Goal: Task Accomplishment & Management: Manage account settings

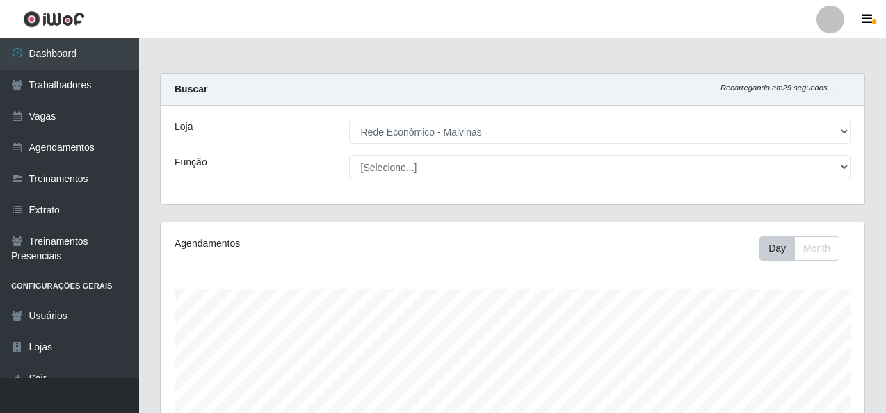
select select "194"
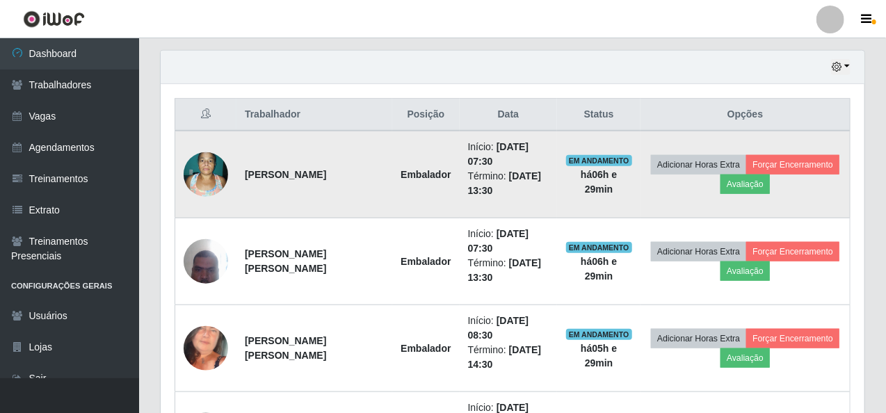
scroll to position [539, 0]
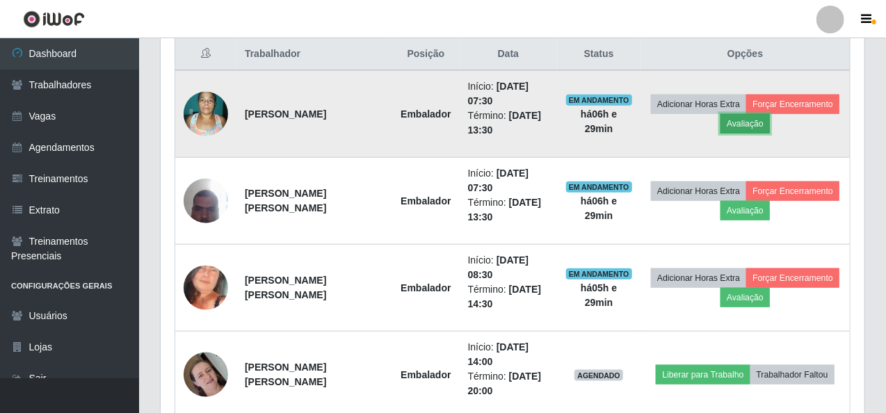
click at [736, 122] on button "Avaliação" at bounding box center [745, 123] width 49 height 19
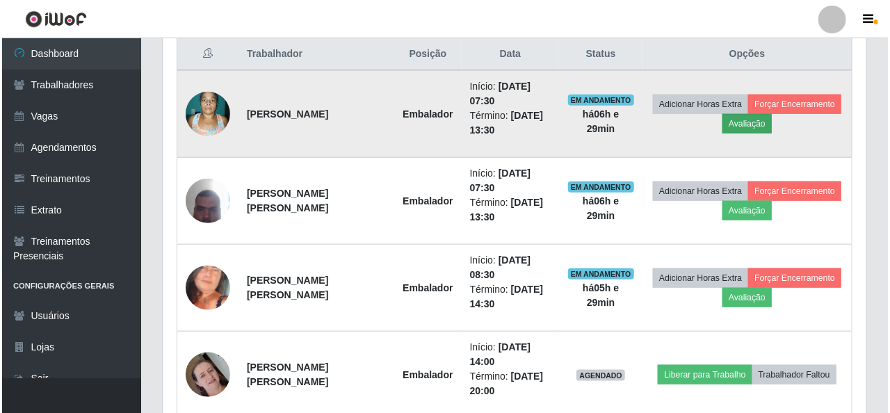
scroll to position [289, 698]
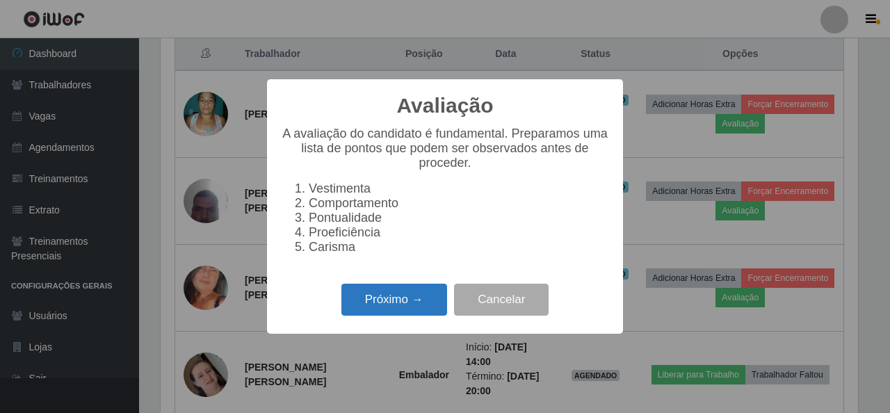
click at [412, 296] on button "Próximo →" at bounding box center [395, 300] width 106 height 33
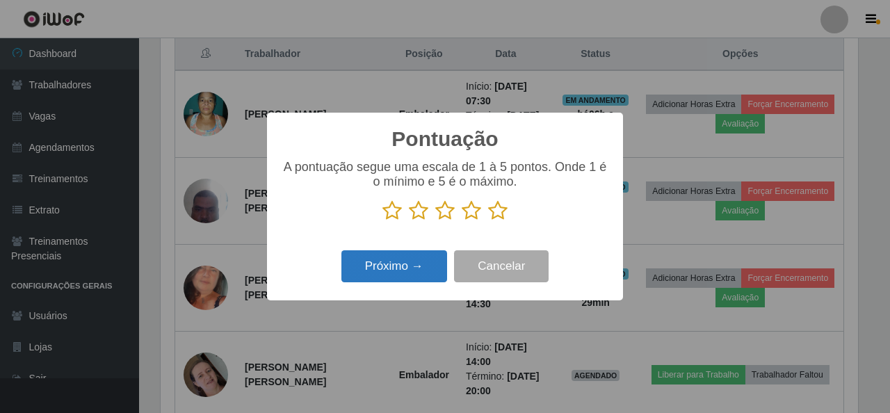
scroll to position [695278, 694869]
click at [505, 210] on icon at bounding box center [497, 210] width 19 height 21
click at [488, 221] on input "radio" at bounding box center [488, 221] width 0 height 0
click at [401, 266] on button "Próximo →" at bounding box center [395, 266] width 106 height 33
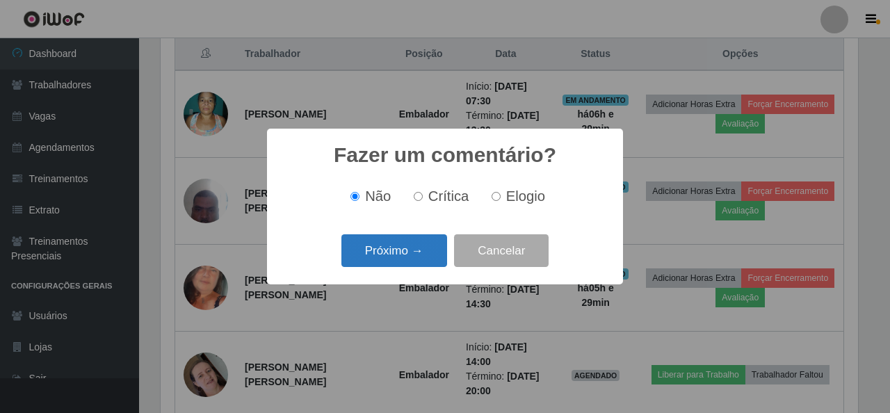
click at [367, 248] on button "Próximo →" at bounding box center [395, 250] width 106 height 33
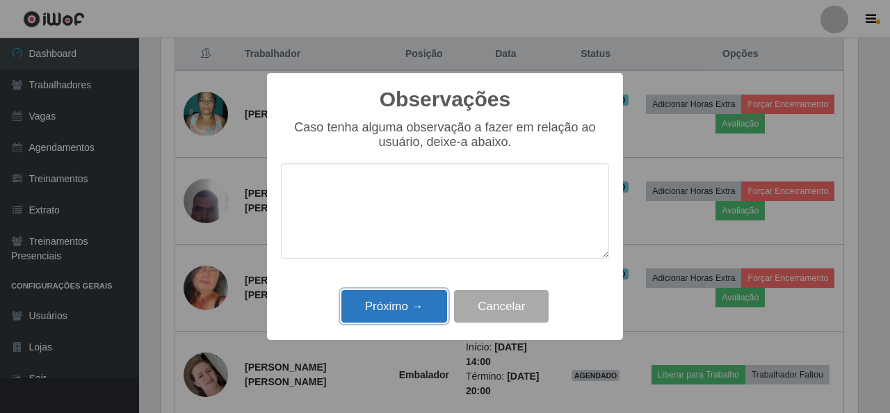
drag, startPoint x: 390, startPoint y: 300, endPoint x: 444, endPoint y: 298, distance: 53.6
click at [392, 300] on button "Próximo →" at bounding box center [395, 306] width 106 height 33
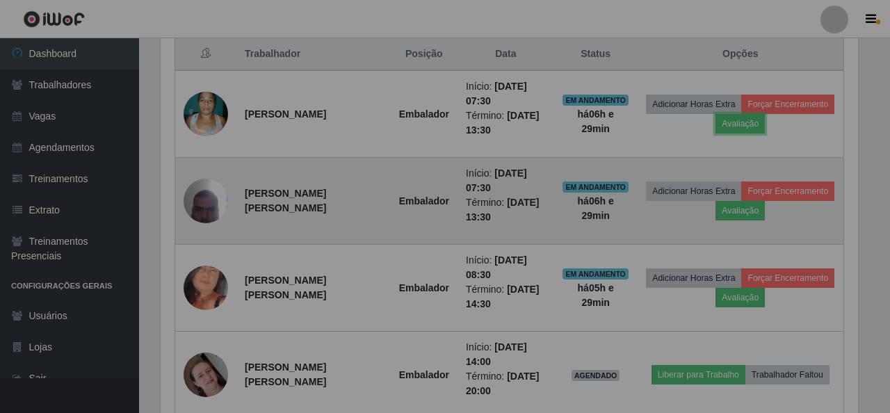
scroll to position [289, 704]
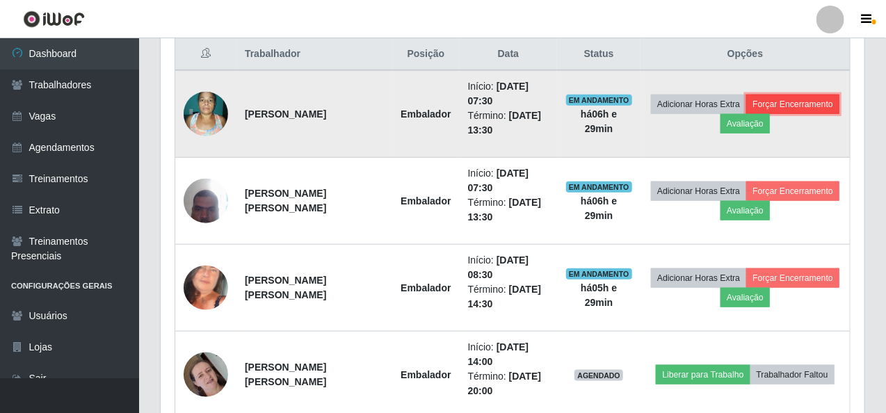
click at [824, 93] on td "Adicionar Horas Extra Forçar Encerramento Avaliação" at bounding box center [745, 114] width 209 height 88
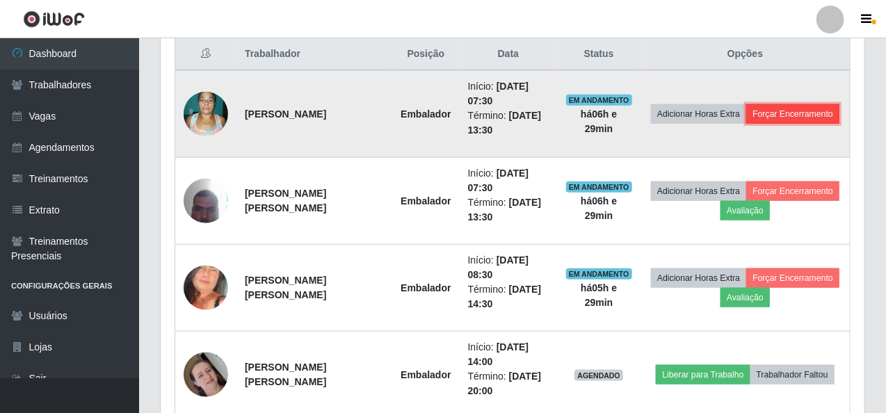
click at [771, 113] on button "Forçar Encerramento" at bounding box center [792, 113] width 93 height 19
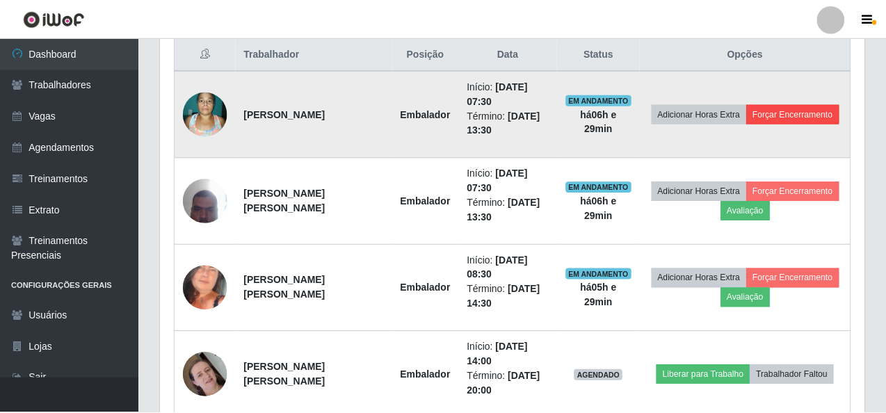
scroll to position [289, 698]
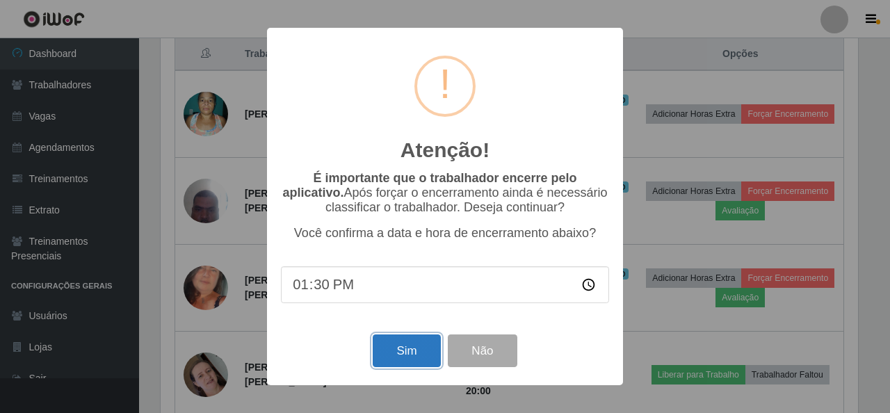
click at [410, 354] on button "Sim" at bounding box center [406, 351] width 67 height 33
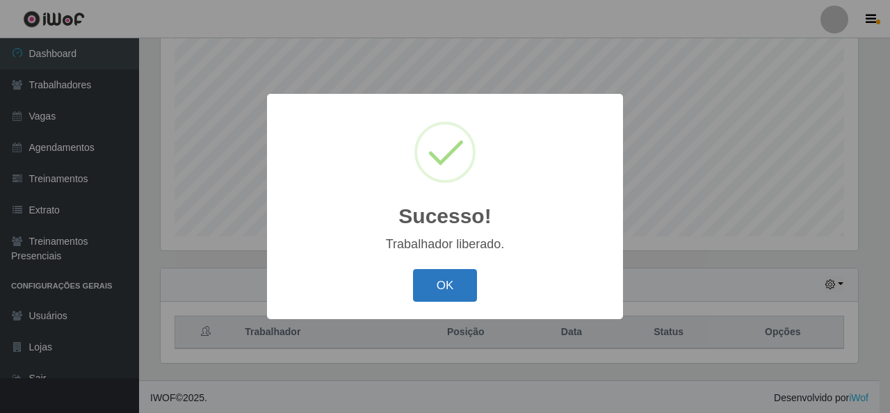
drag, startPoint x: 420, startPoint y: 319, endPoint x: 448, endPoint y: 301, distance: 33.2
click at [447, 303] on div "Sucesso! × Trabalhador liberado. OK Cancel" at bounding box center [445, 206] width 356 height 225
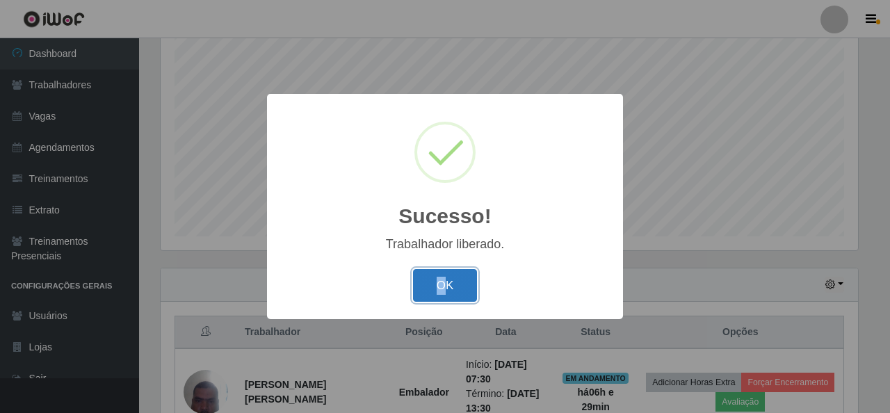
click at [449, 299] on button "OK" at bounding box center [445, 285] width 65 height 33
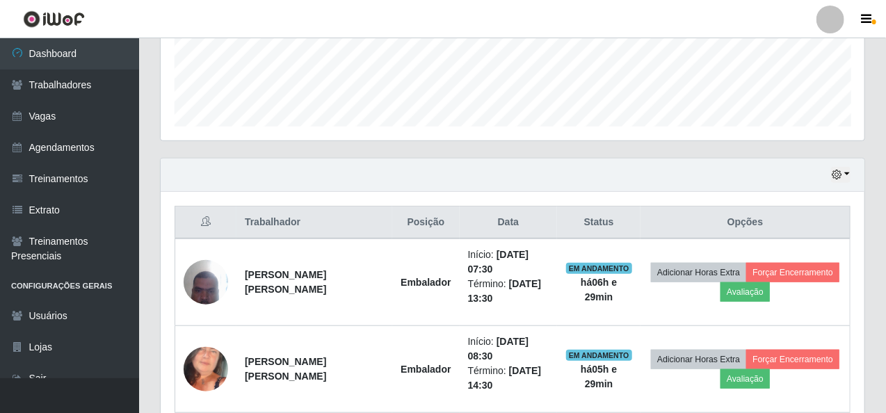
scroll to position [539, 0]
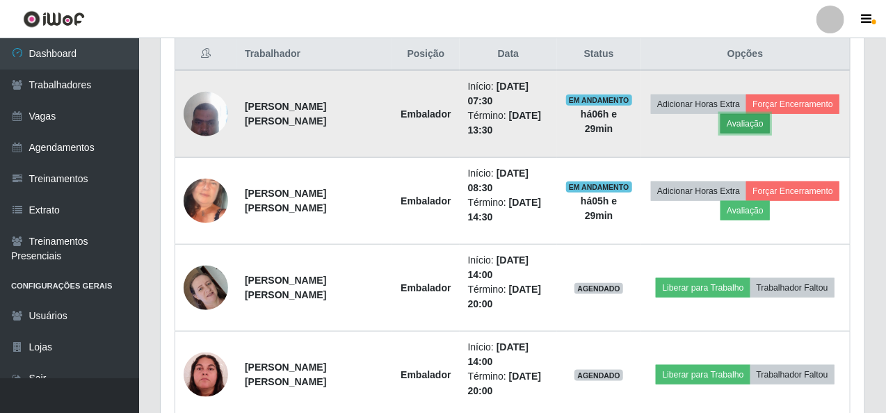
click at [744, 123] on button "Avaliação" at bounding box center [745, 123] width 49 height 19
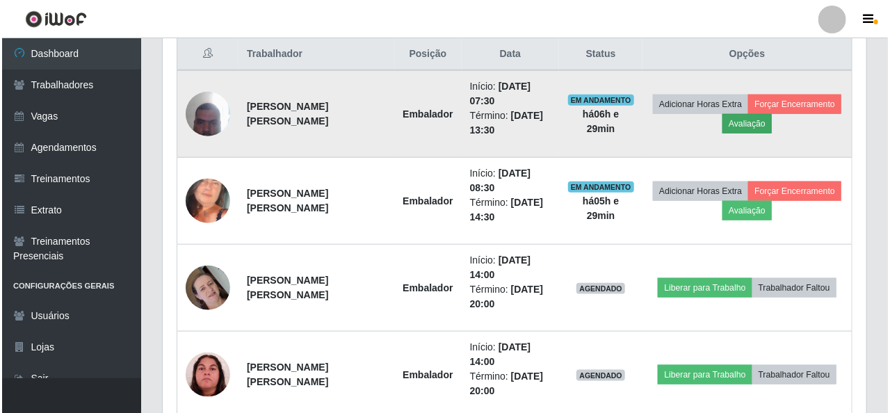
scroll to position [289, 698]
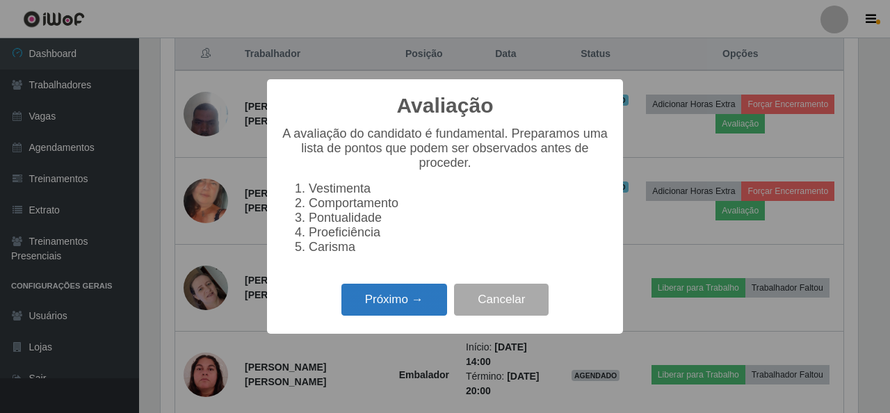
click at [417, 311] on button "Próximo →" at bounding box center [395, 300] width 106 height 33
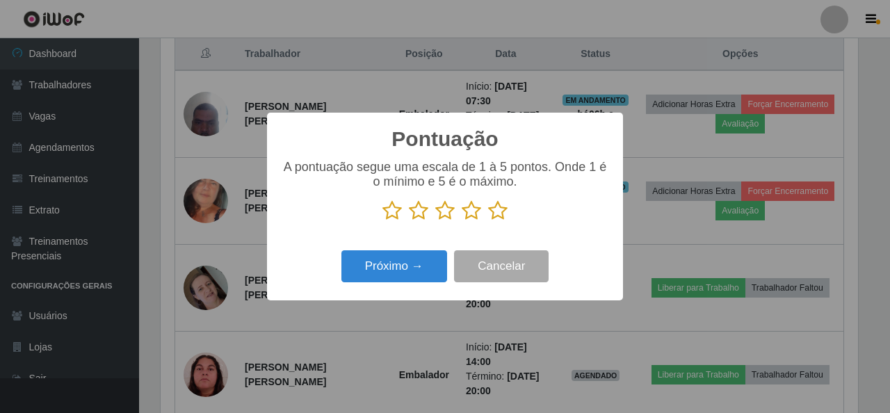
drag, startPoint x: 493, startPoint y: 215, endPoint x: 425, endPoint y: 241, distance: 72.9
click at [490, 215] on icon at bounding box center [497, 210] width 19 height 21
click at [488, 221] on input "radio" at bounding box center [488, 221] width 0 height 0
drag, startPoint x: 417, startPoint y: 246, endPoint x: 407, endPoint y: 265, distance: 21.2
click at [407, 265] on div "Pontuação × A pontuação segue uma escala de 1 à 5 pontos. Onde 1 é o mínimo e 5…" at bounding box center [445, 206] width 356 height 187
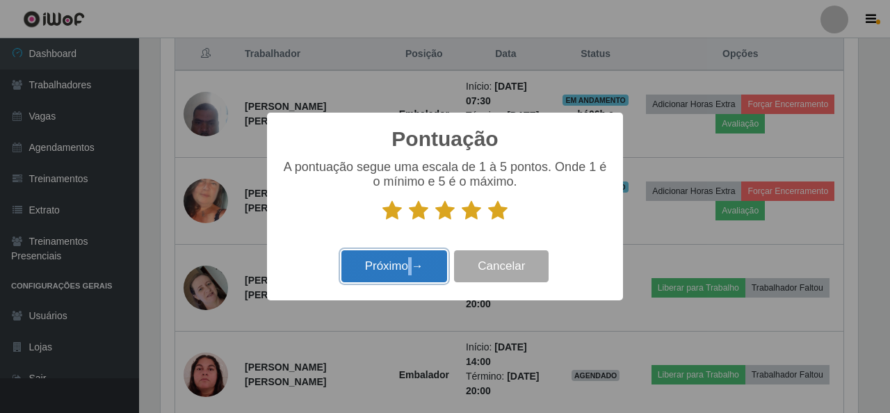
click at [407, 265] on button "Próximo →" at bounding box center [395, 266] width 106 height 33
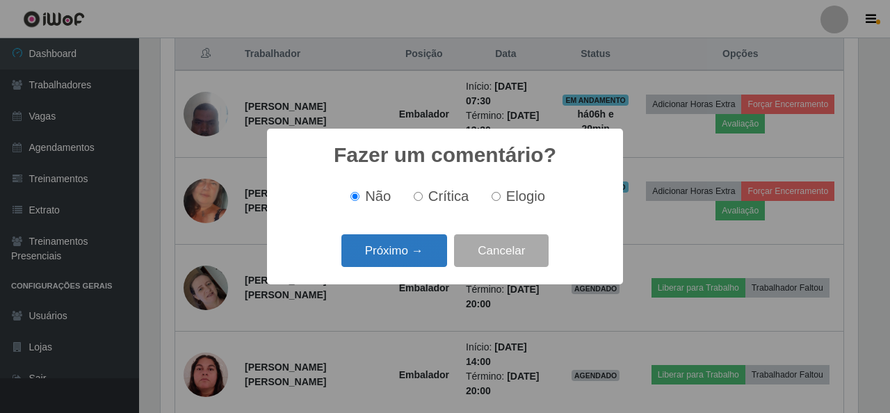
click at [406, 244] on button "Próximo →" at bounding box center [395, 250] width 106 height 33
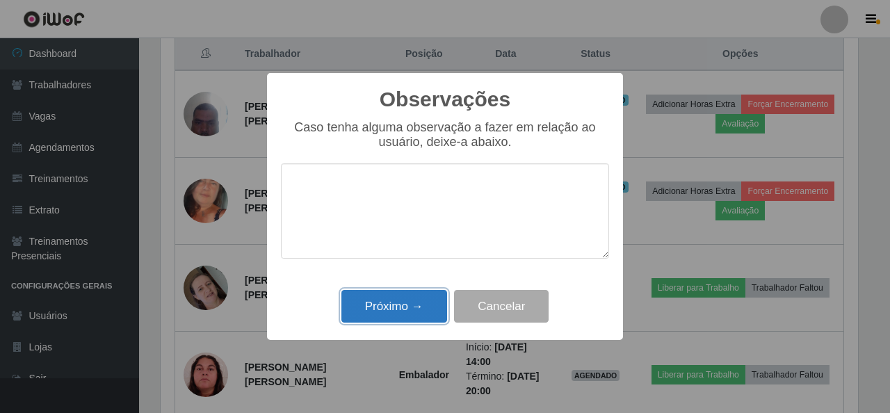
drag, startPoint x: 399, startPoint y: 312, endPoint x: 426, endPoint y: 307, distance: 26.9
click at [401, 312] on button "Próximo →" at bounding box center [395, 306] width 106 height 33
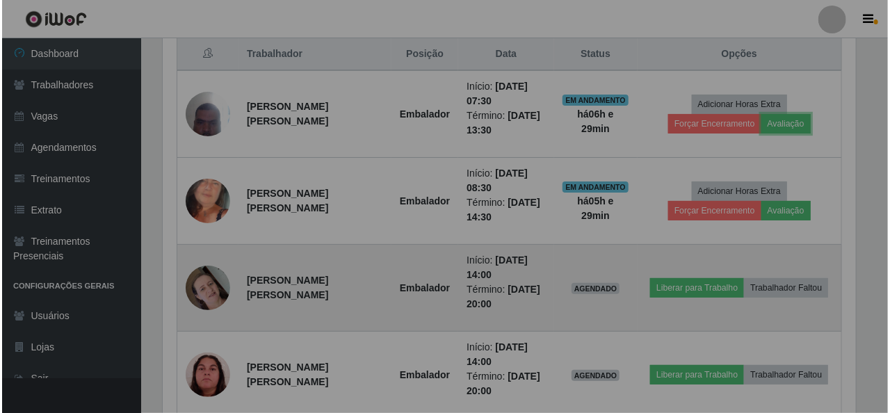
scroll to position [289, 704]
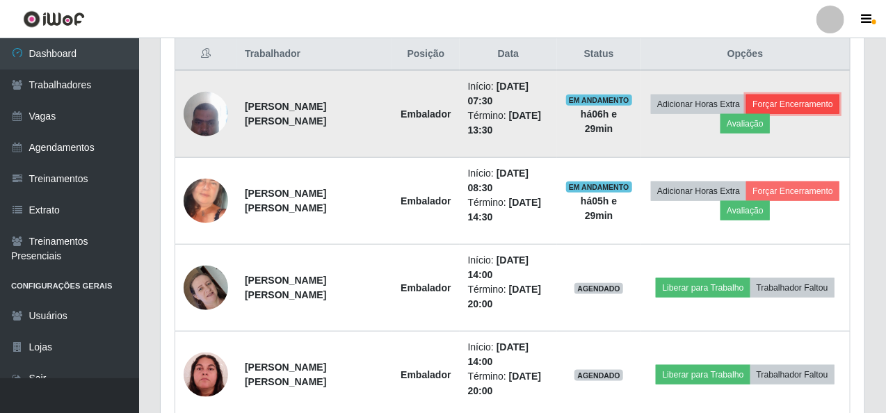
click at [798, 108] on button "Forçar Encerramento" at bounding box center [792, 104] width 93 height 19
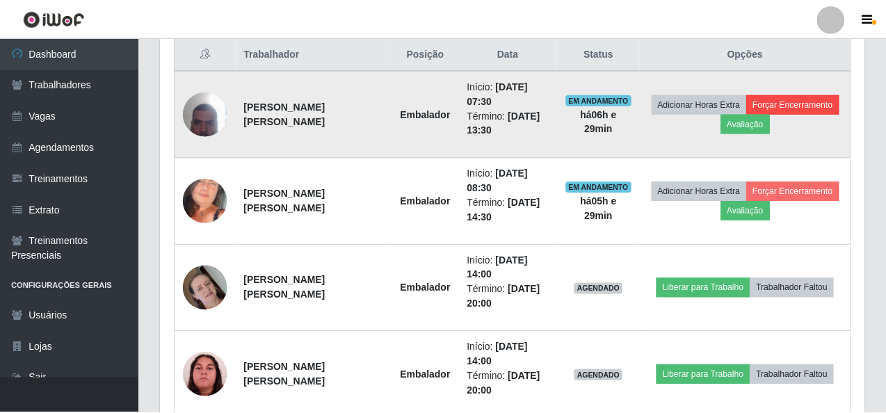
scroll to position [289, 698]
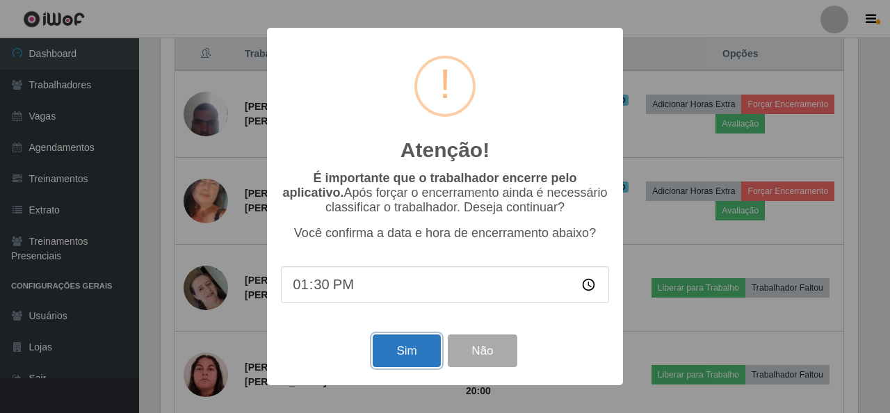
click at [424, 340] on button "Sim" at bounding box center [406, 351] width 67 height 33
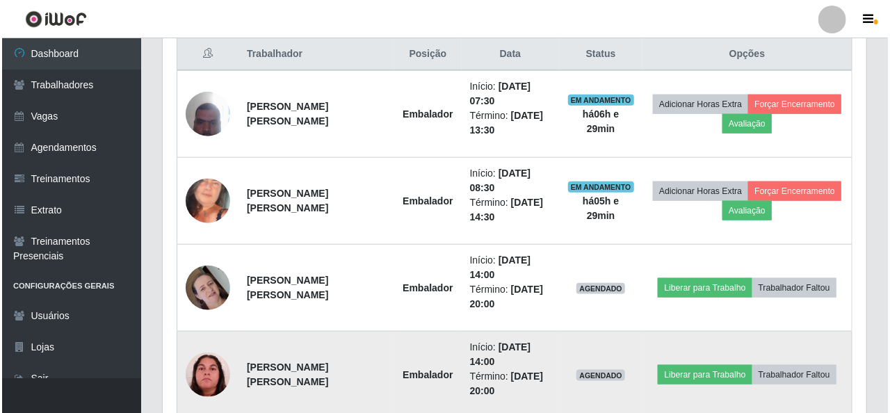
scroll to position [0, 0]
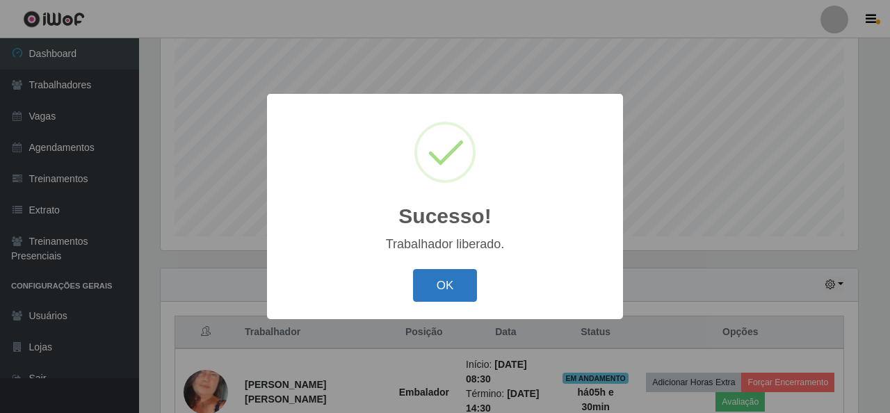
click at [430, 286] on button "OK" at bounding box center [445, 285] width 65 height 33
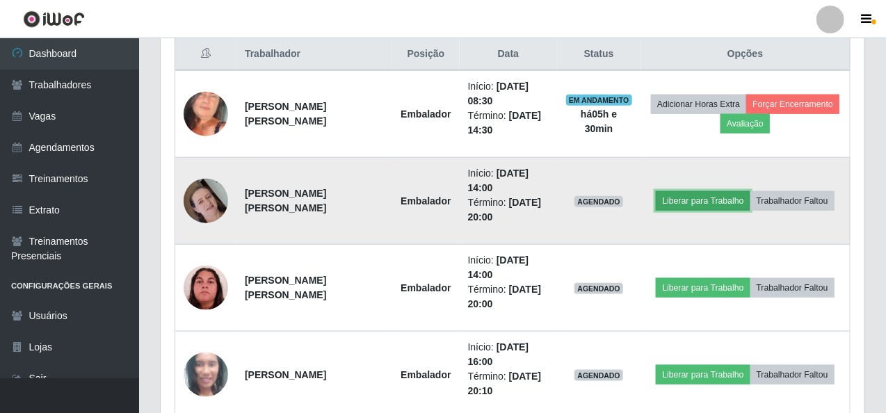
click at [679, 197] on button "Liberar para Trabalho" at bounding box center [703, 200] width 94 height 19
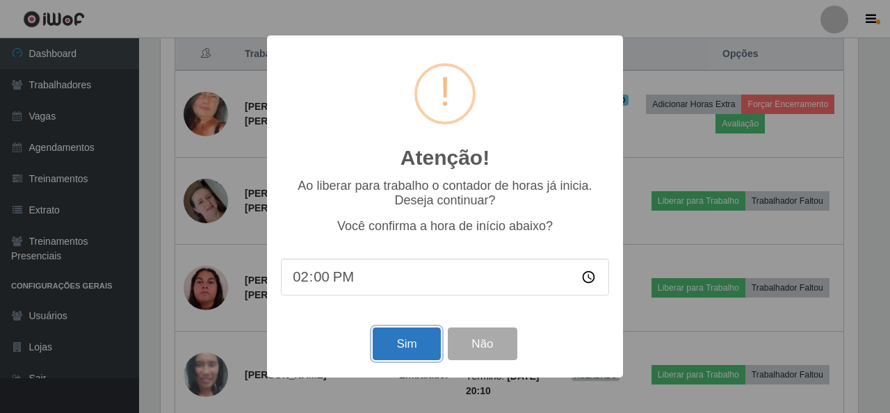
click at [416, 332] on button "Sim" at bounding box center [406, 344] width 67 height 33
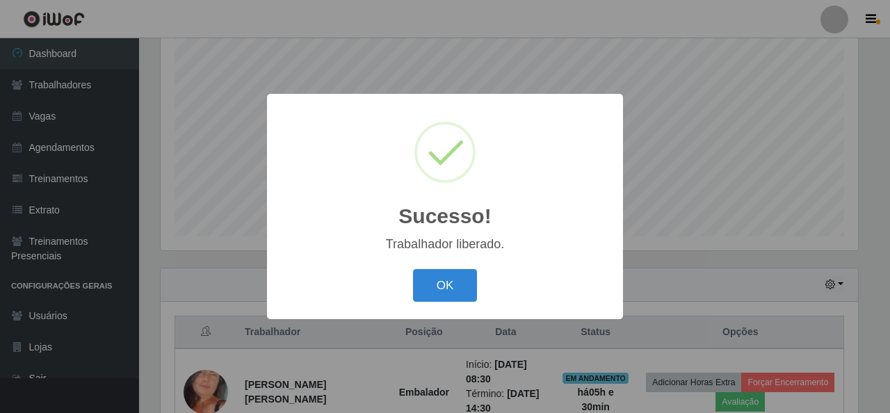
click at [438, 267] on div "OK Cancel" at bounding box center [445, 286] width 328 height 40
click at [440, 273] on button "OK" at bounding box center [445, 285] width 65 height 33
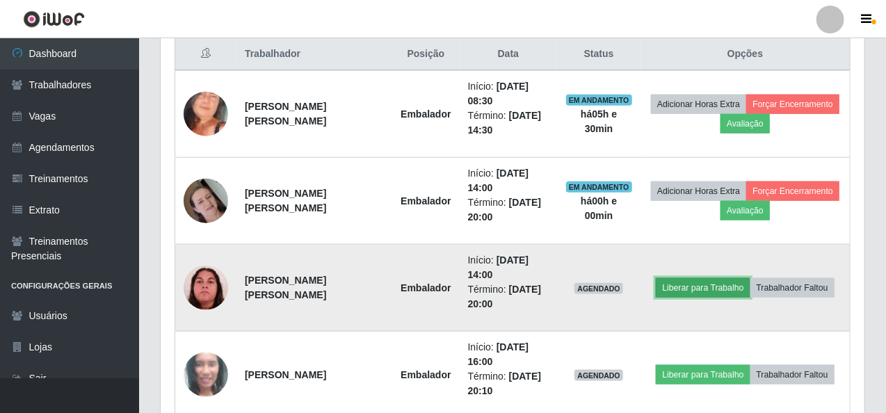
click at [678, 279] on button "Liberar para Trabalho" at bounding box center [703, 287] width 94 height 19
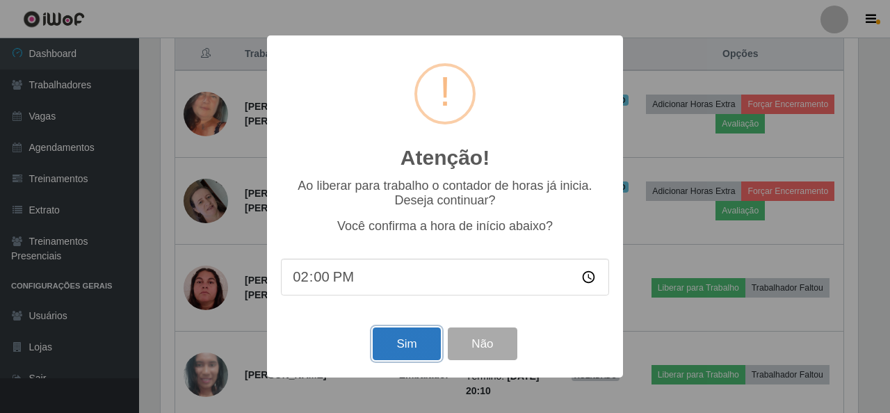
click at [395, 330] on button "Sim" at bounding box center [406, 344] width 67 height 33
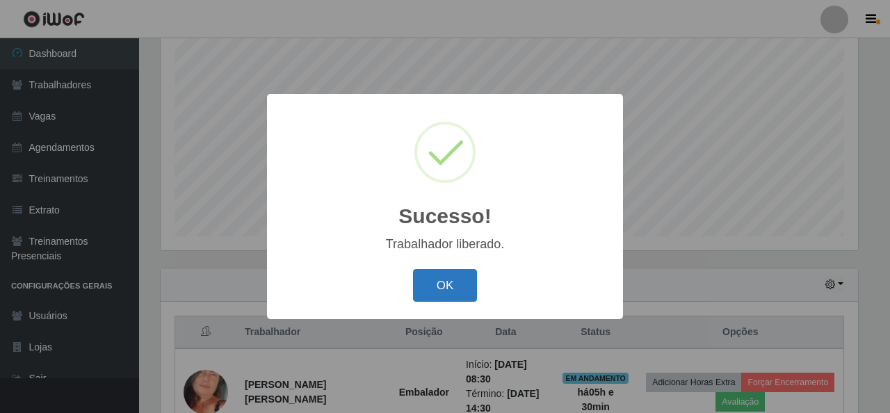
click at [470, 282] on button "OK" at bounding box center [445, 285] width 65 height 33
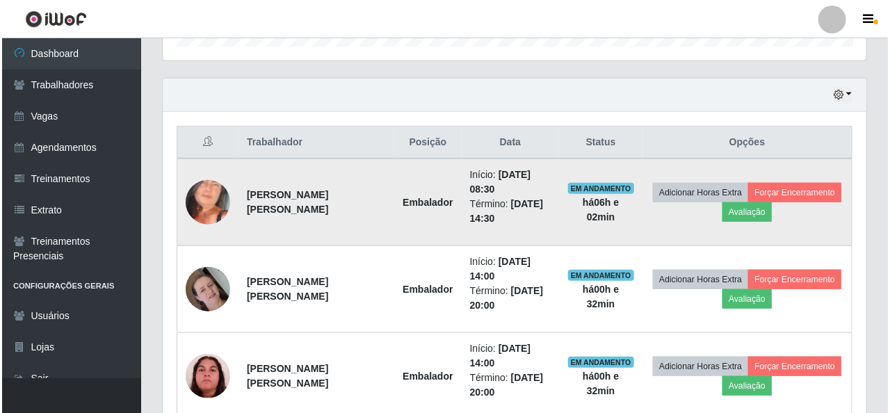
scroll to position [556, 0]
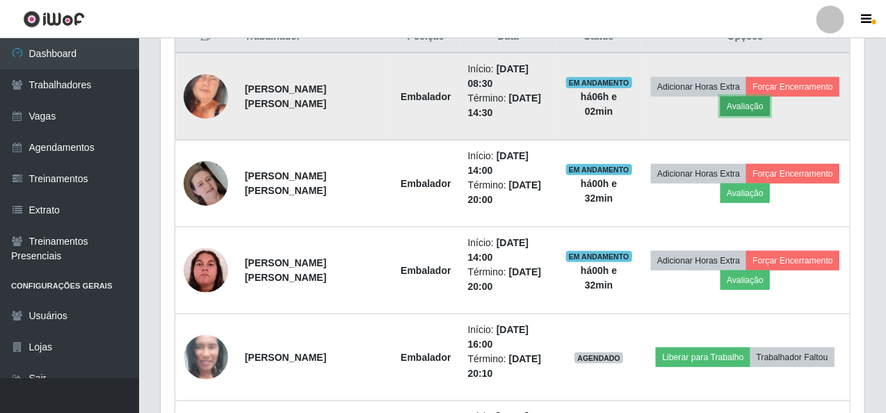
click at [737, 112] on button "Avaliação" at bounding box center [745, 106] width 49 height 19
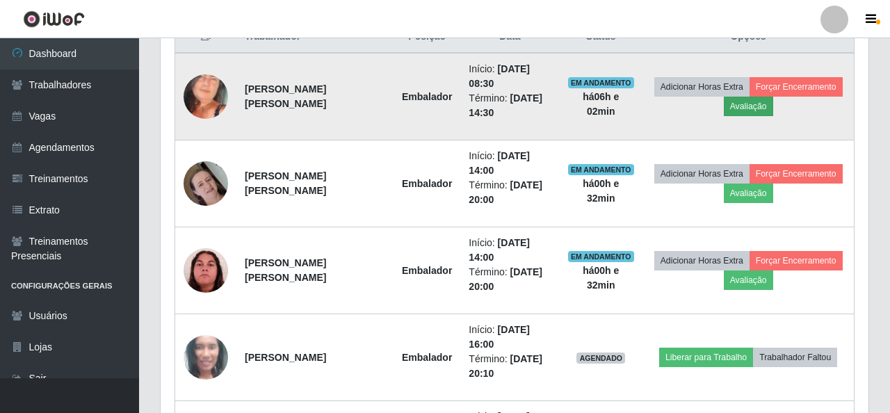
scroll to position [289, 698]
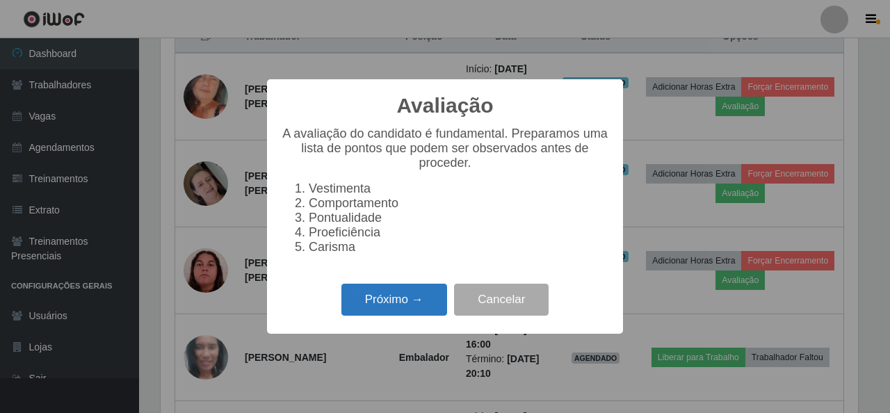
click at [405, 297] on button "Próximo →" at bounding box center [395, 300] width 106 height 33
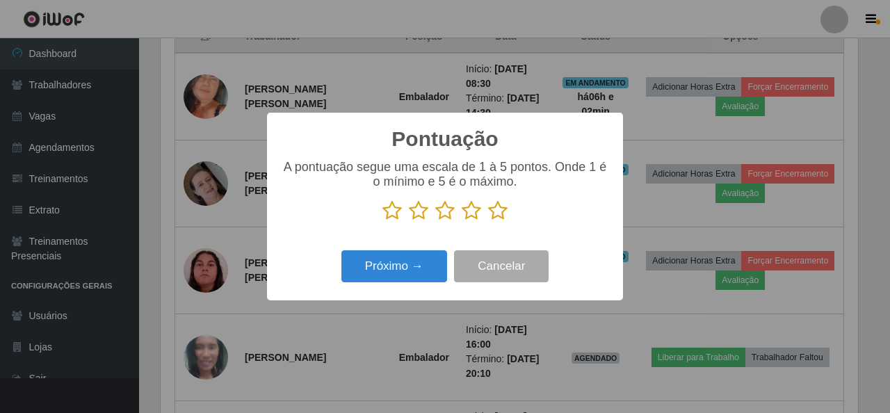
click at [506, 215] on icon at bounding box center [497, 210] width 19 height 21
click at [488, 221] on input "radio" at bounding box center [488, 221] width 0 height 0
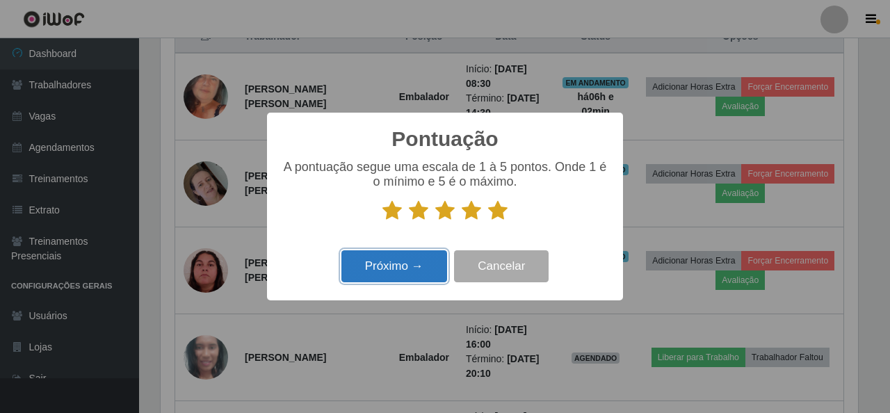
click at [415, 275] on button "Próximo →" at bounding box center [395, 266] width 106 height 33
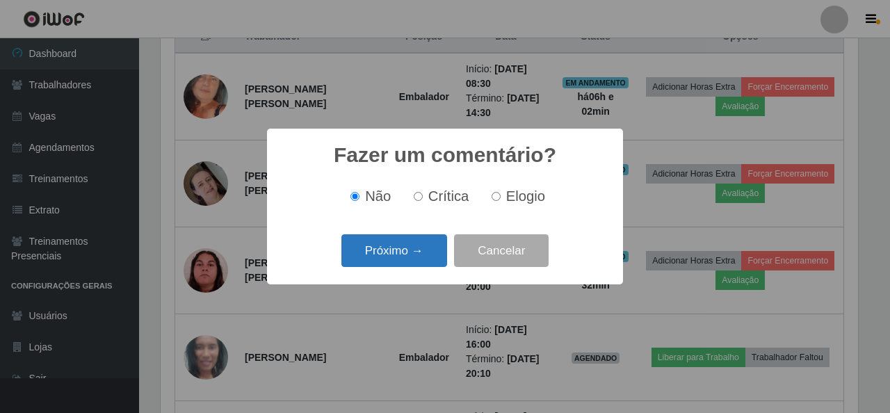
click at [426, 254] on button "Próximo →" at bounding box center [395, 250] width 106 height 33
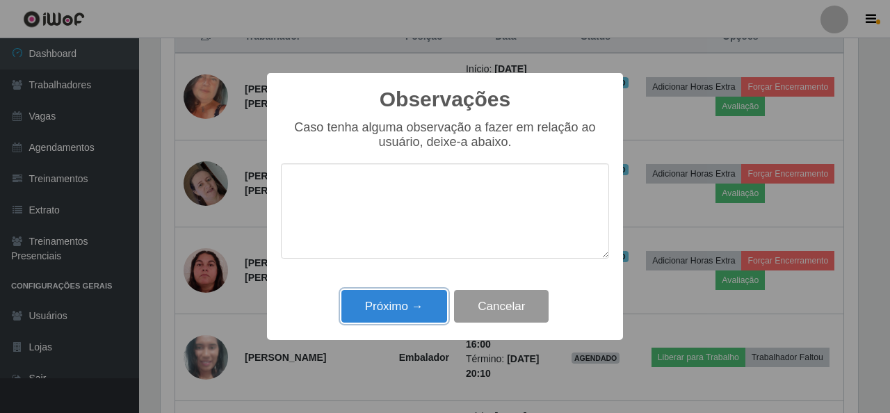
drag, startPoint x: 392, startPoint y: 296, endPoint x: 456, endPoint y: 293, distance: 64.1
click at [448, 294] on div "Próximo → Cancelar" at bounding box center [445, 307] width 328 height 40
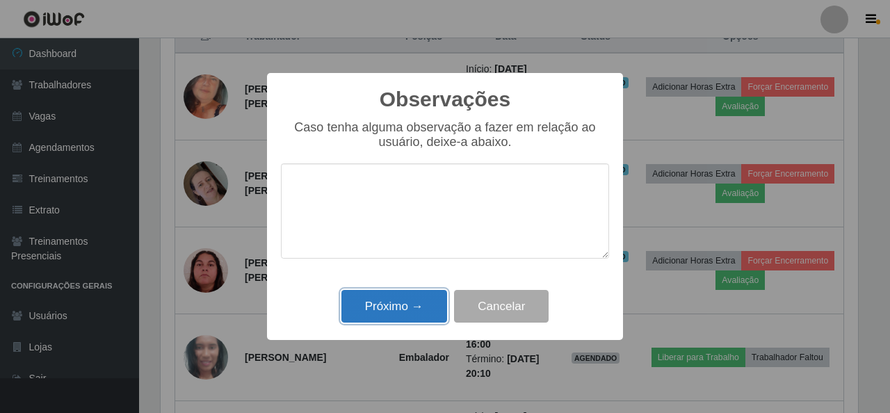
drag, startPoint x: 367, startPoint y: 320, endPoint x: 396, endPoint y: 317, distance: 29.3
click at [390, 318] on button "Próximo →" at bounding box center [395, 306] width 106 height 33
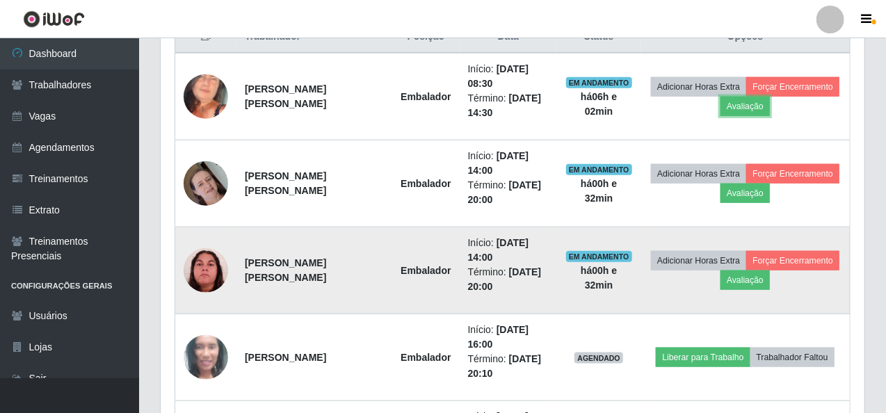
scroll to position [289, 704]
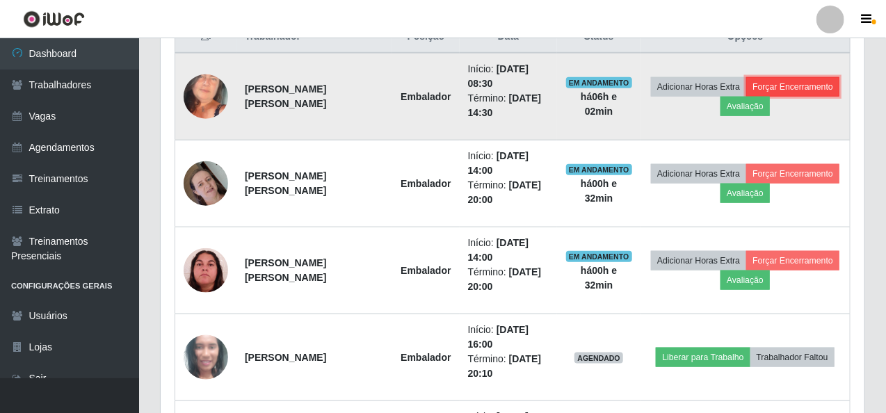
click at [796, 86] on button "Forçar Encerramento" at bounding box center [792, 86] width 93 height 19
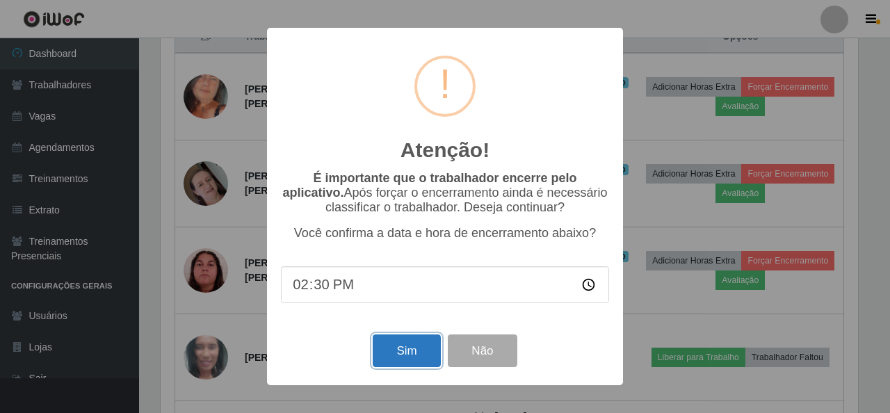
click at [429, 363] on button "Sim" at bounding box center [406, 351] width 67 height 33
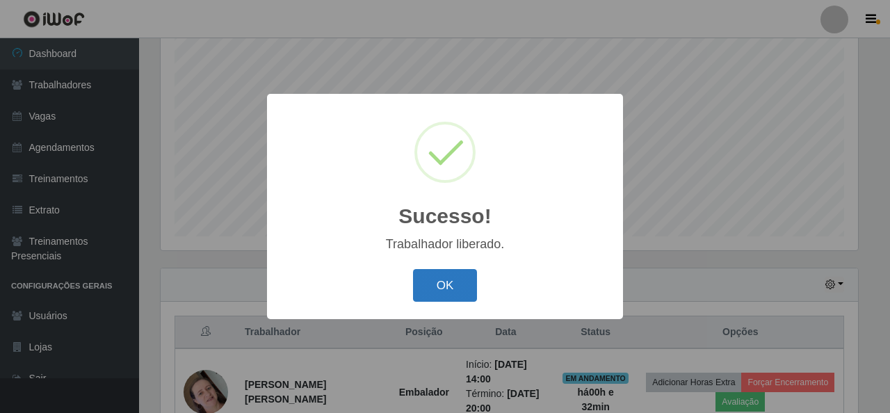
click at [440, 280] on button "OK" at bounding box center [445, 285] width 65 height 33
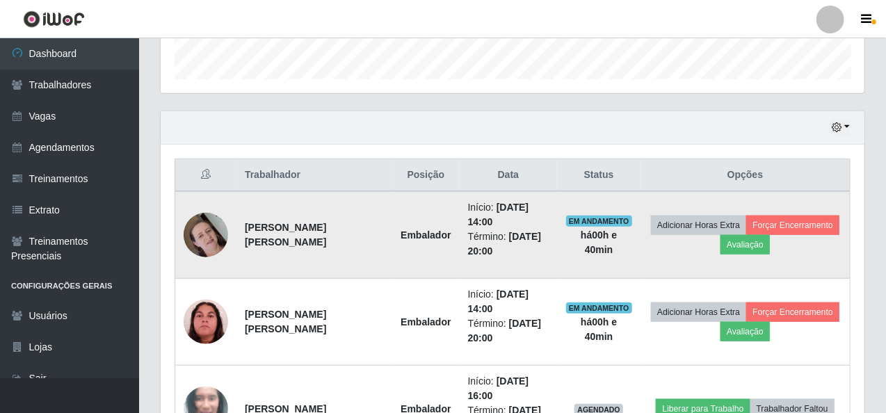
scroll to position [400, 0]
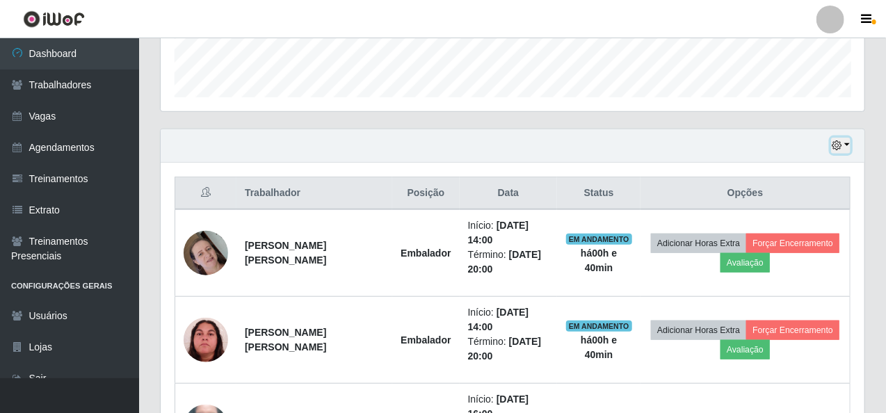
click at [845, 139] on button "button" at bounding box center [840, 146] width 19 height 16
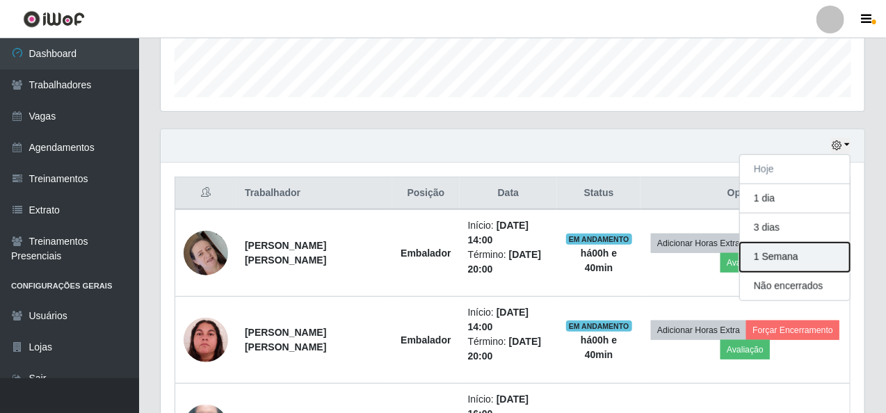
click at [757, 253] on button "1 Semana" at bounding box center [795, 257] width 110 height 29
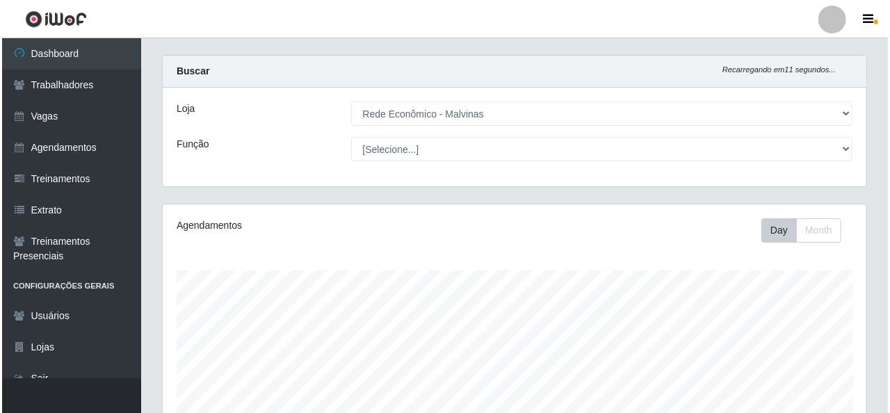
scroll to position [0, 0]
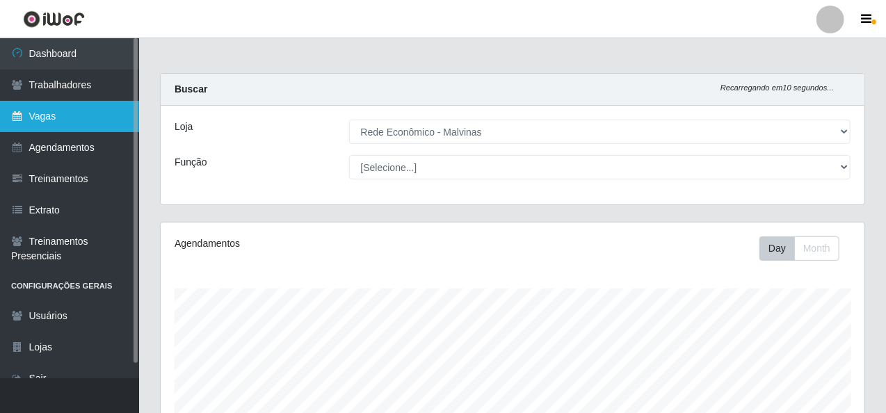
click at [92, 116] on link "Vagas" at bounding box center [69, 116] width 139 height 31
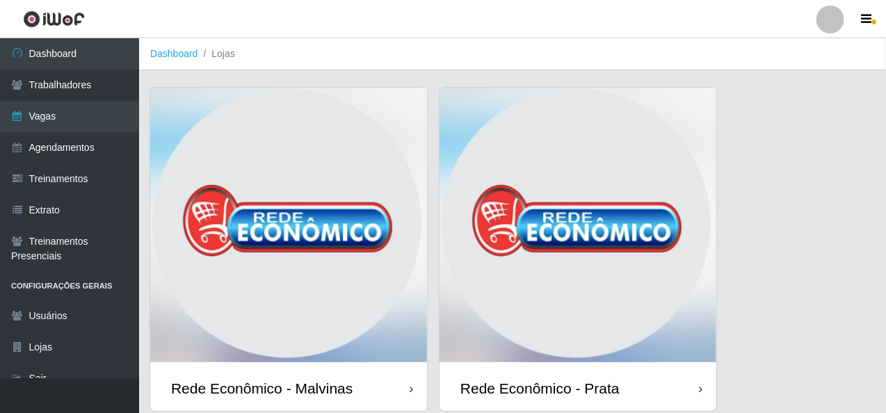
click at [252, 148] on img at bounding box center [288, 227] width 277 height 278
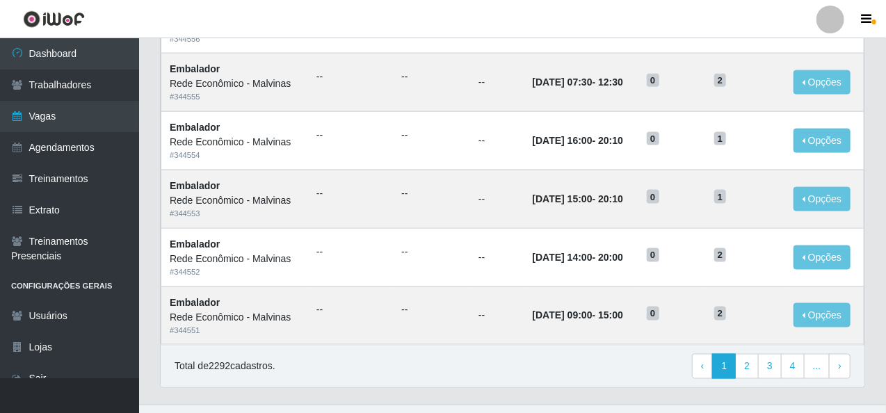
scroll to position [762, 0]
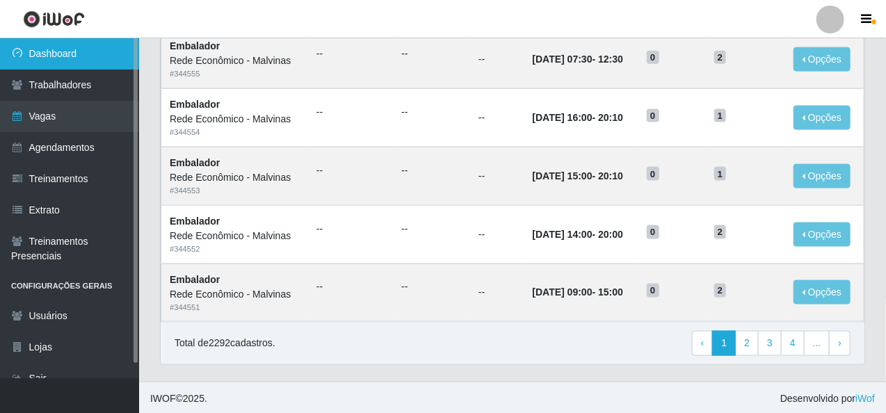
click at [91, 54] on link "Dashboard" at bounding box center [69, 53] width 139 height 31
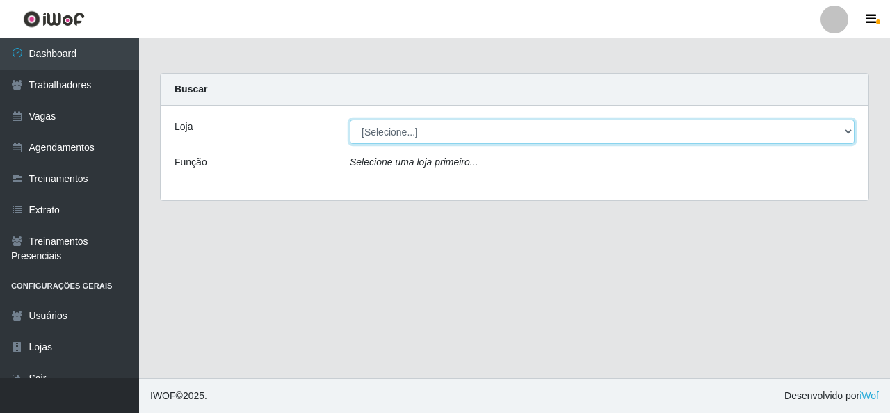
click at [444, 133] on select "[Selecione...] Rede Econômico - Malvinas Rede Econômico - Prata" at bounding box center [602, 132] width 505 height 24
select select "194"
click at [350, 120] on select "[Selecione...] Rede Econômico - Malvinas Rede Econômico - Prata" at bounding box center [602, 132] width 505 height 24
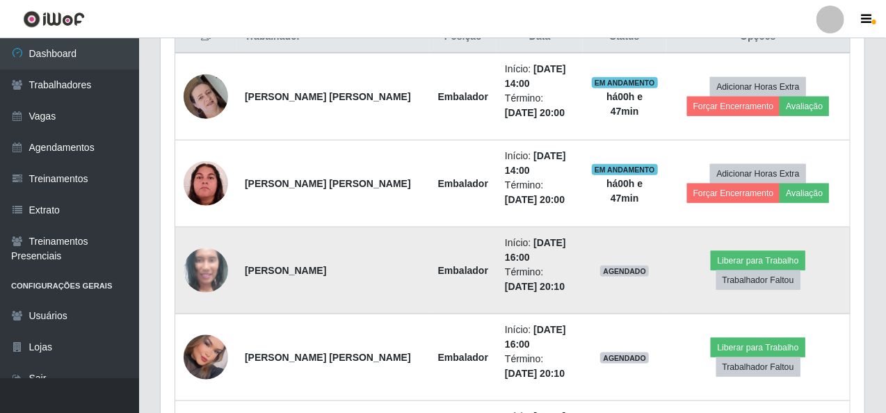
scroll to position [608, 0]
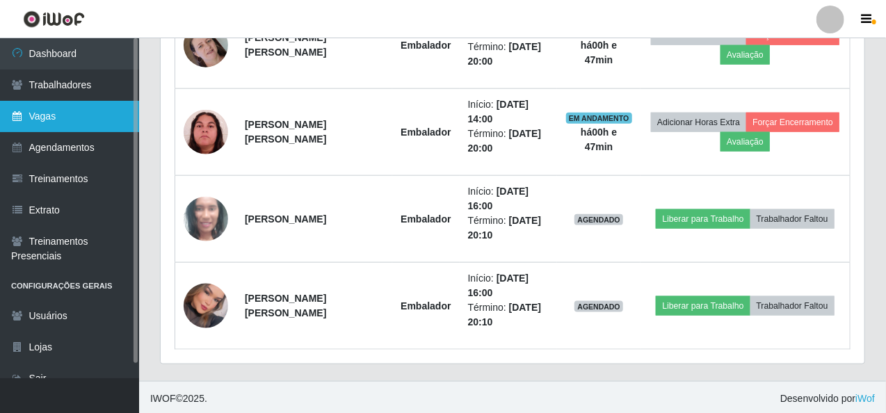
click at [86, 115] on link "Vagas" at bounding box center [69, 116] width 139 height 31
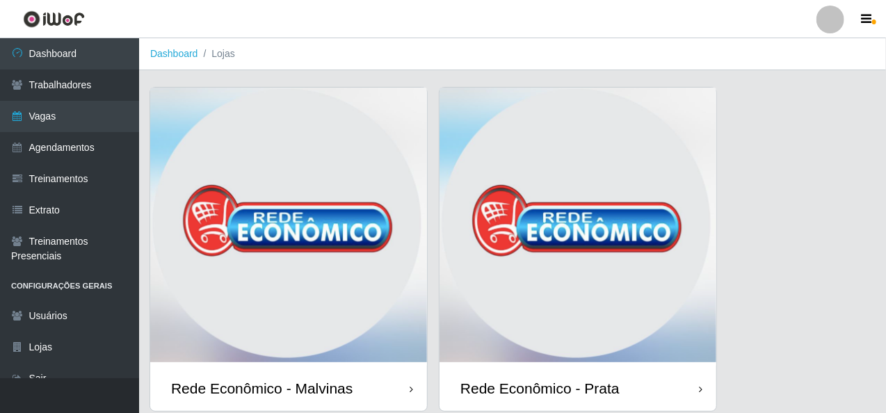
click at [364, 165] on img at bounding box center [288, 227] width 277 height 278
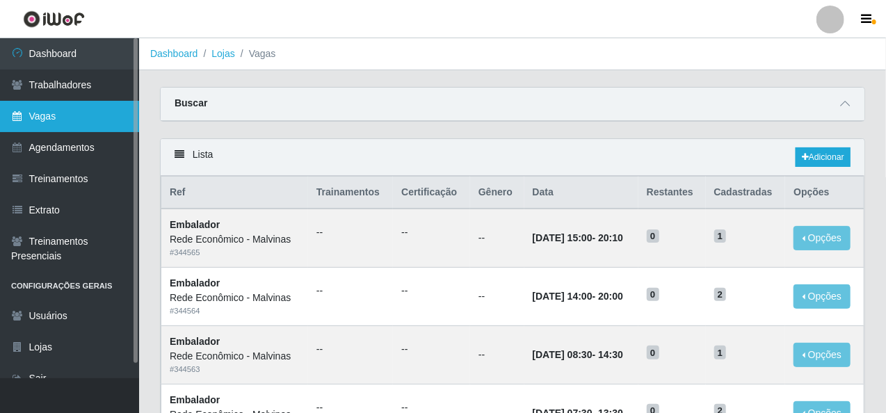
click at [82, 114] on link "Vagas" at bounding box center [69, 116] width 139 height 31
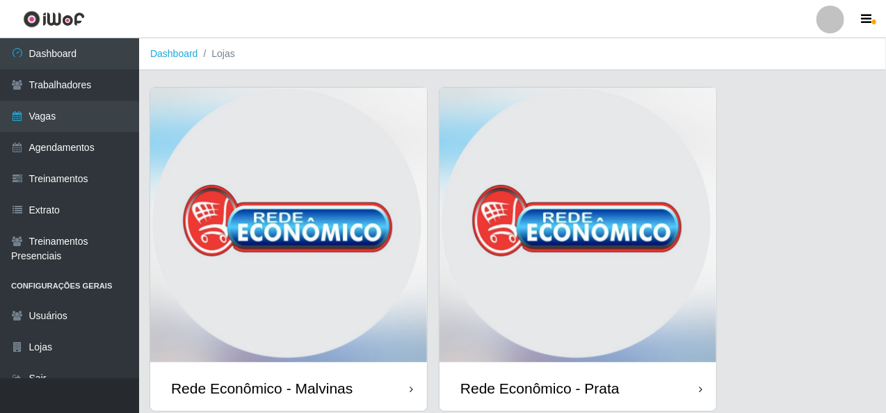
click at [300, 214] on img at bounding box center [288, 227] width 277 height 278
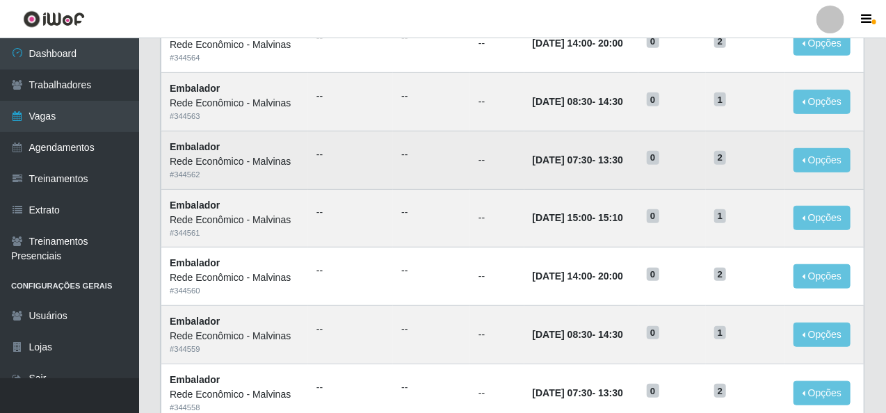
scroll to position [278, 0]
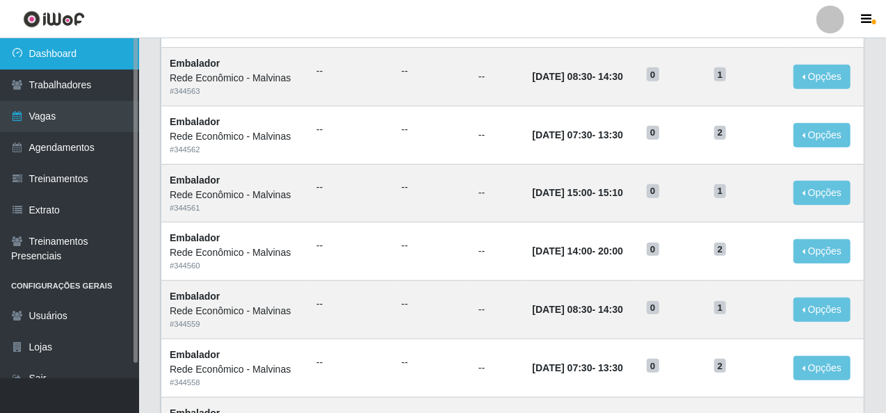
click at [92, 51] on link "Dashboard" at bounding box center [69, 53] width 139 height 31
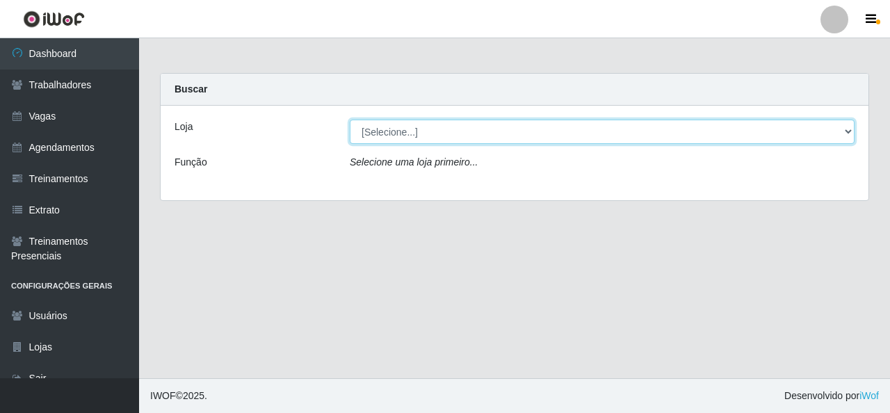
click at [376, 132] on select "[Selecione...] Rede Econômico - Malvinas Rede Econômico - Prata" at bounding box center [602, 132] width 505 height 24
select select "194"
click at [350, 120] on select "[Selecione...] Rede Econômico - Malvinas Rede Econômico - Prata" at bounding box center [602, 132] width 505 height 24
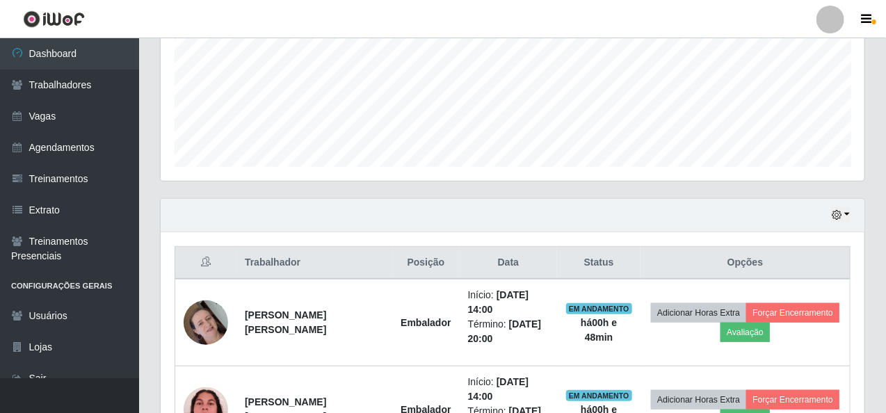
scroll to position [330, 0]
click at [843, 209] on button "button" at bounding box center [840, 216] width 19 height 16
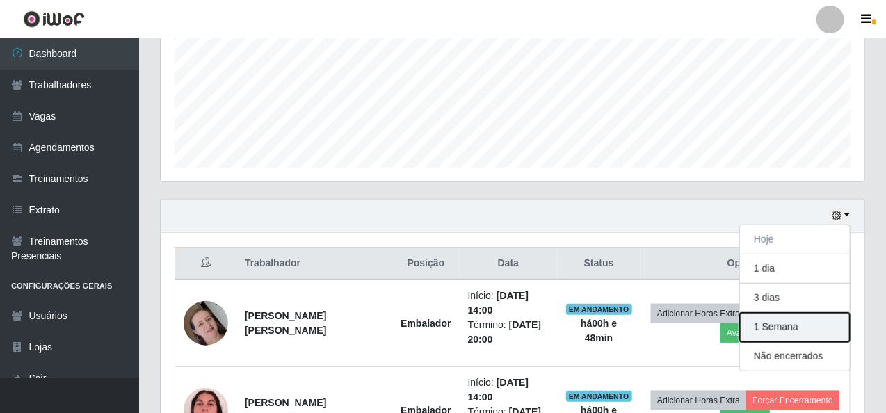
click at [764, 324] on button "1 Semana" at bounding box center [795, 327] width 110 height 29
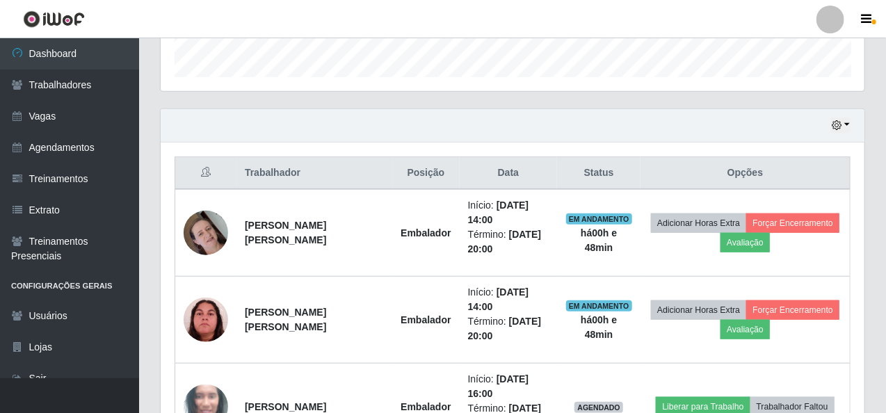
scroll to position [399, 0]
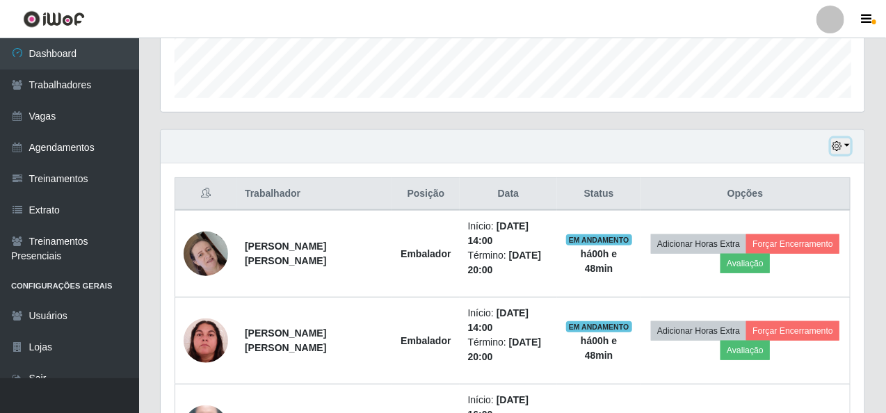
click at [849, 143] on button "button" at bounding box center [840, 146] width 19 height 16
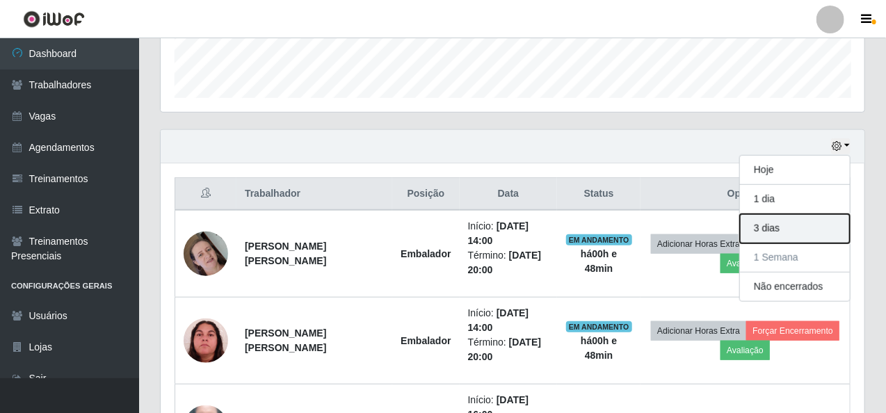
click at [794, 223] on button "3 dias" at bounding box center [795, 228] width 110 height 29
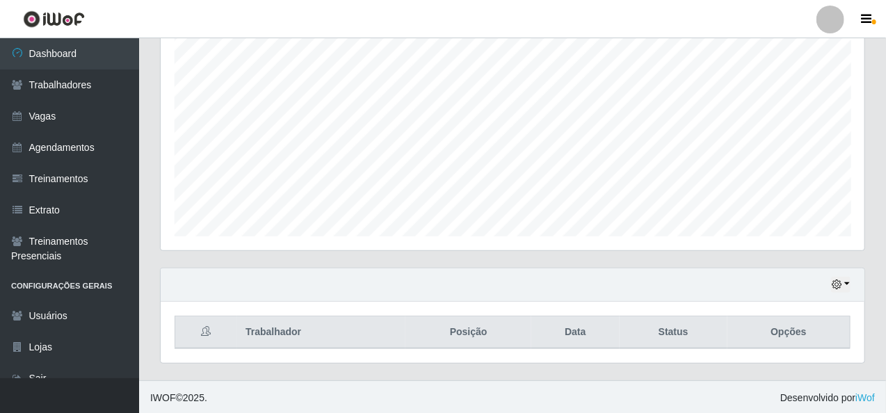
click at [847, 275] on div "Hoje 1 dia 3 dias 1 Semana Não encerrados" at bounding box center [513, 284] width 704 height 33
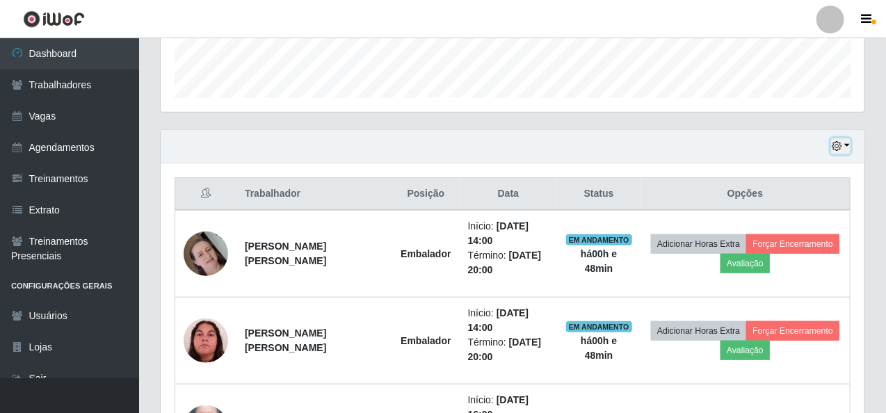
click at [846, 145] on button "button" at bounding box center [840, 146] width 19 height 16
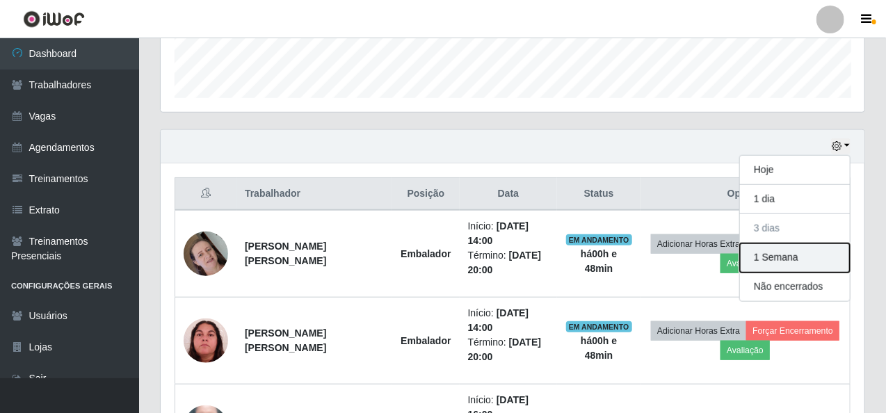
click at [813, 263] on button "1 Semana" at bounding box center [795, 257] width 110 height 29
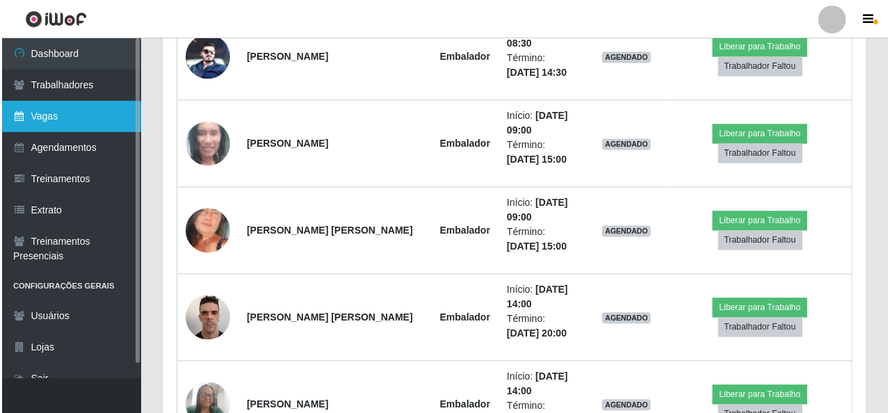
scroll to position [1095, 0]
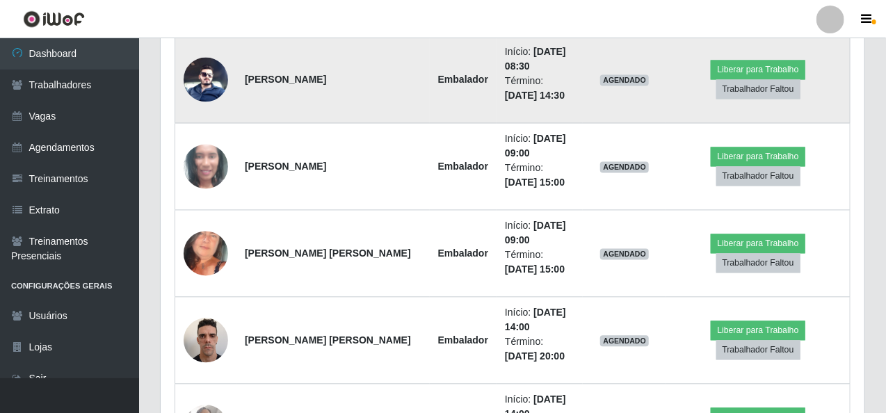
click at [206, 71] on img at bounding box center [206, 80] width 45 height 45
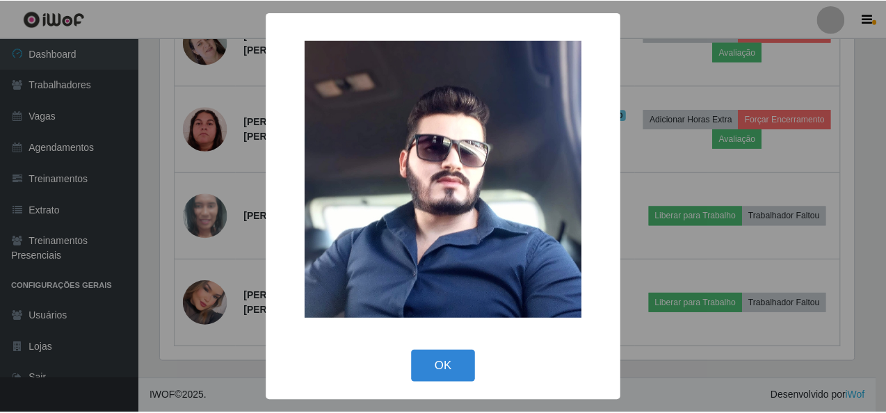
scroll to position [608, 0]
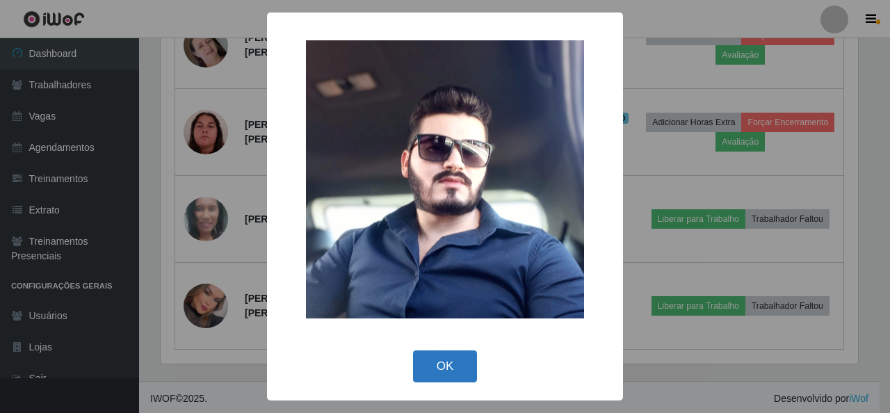
click at [462, 361] on button "OK" at bounding box center [445, 367] width 65 height 33
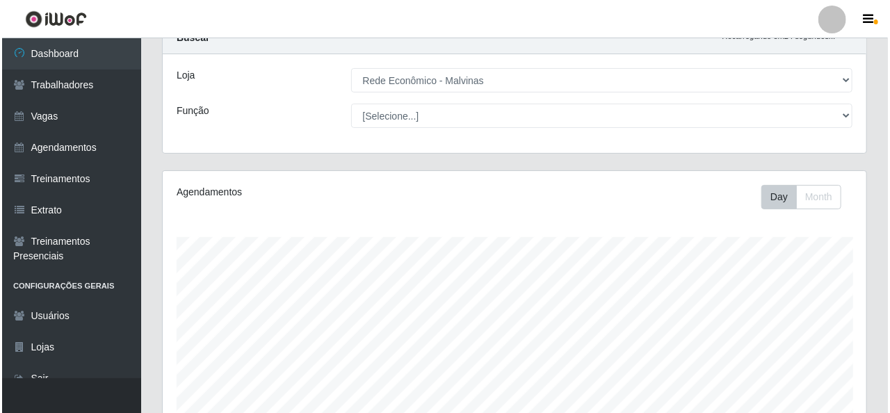
scroll to position [0, 0]
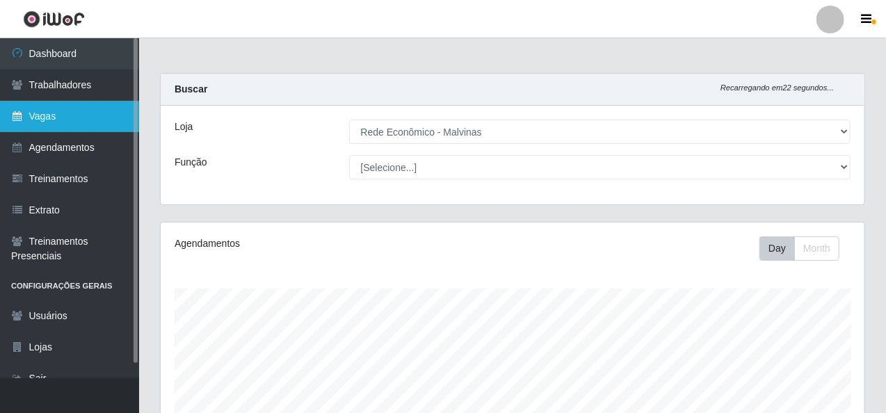
click at [113, 110] on link "Vagas" at bounding box center [69, 116] width 139 height 31
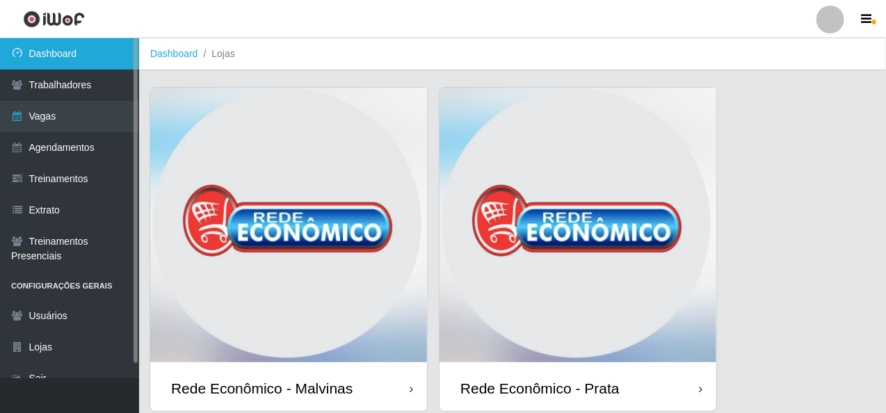
click at [103, 58] on link "Dashboard" at bounding box center [69, 53] width 139 height 31
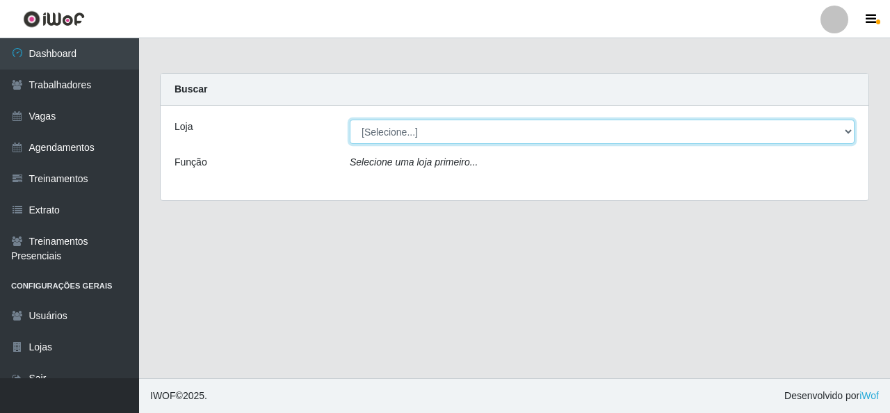
click at [387, 129] on select "[Selecione...] Rede Econômico - Malvinas Rede Econômico - Prata" at bounding box center [602, 132] width 505 height 24
select select "194"
click at [350, 120] on select "[Selecione...] Rede Econômico - Malvinas Rede Econômico - Prata" at bounding box center [602, 132] width 505 height 24
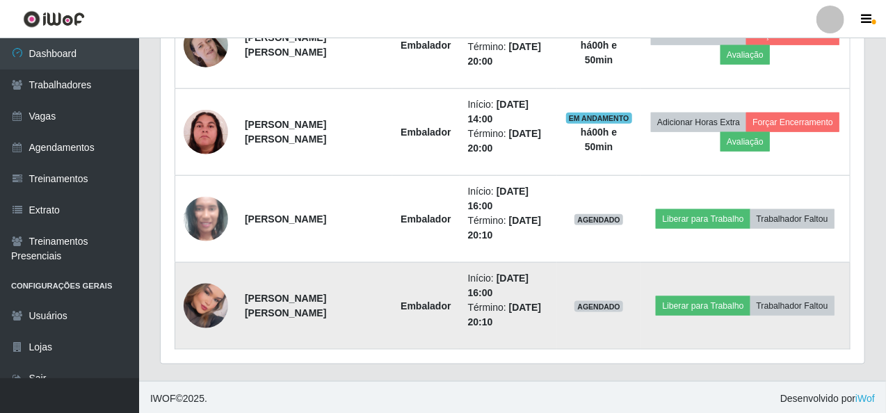
scroll to position [469, 0]
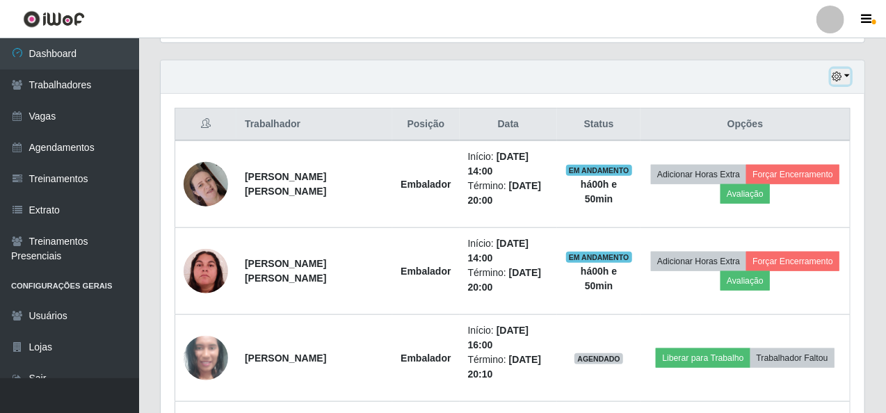
click at [851, 76] on button "button" at bounding box center [840, 77] width 19 height 16
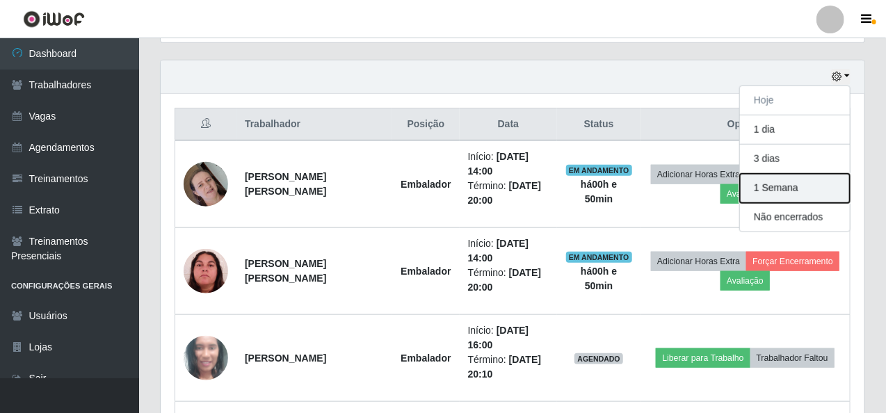
click at [813, 185] on button "1 Semana" at bounding box center [795, 188] width 110 height 29
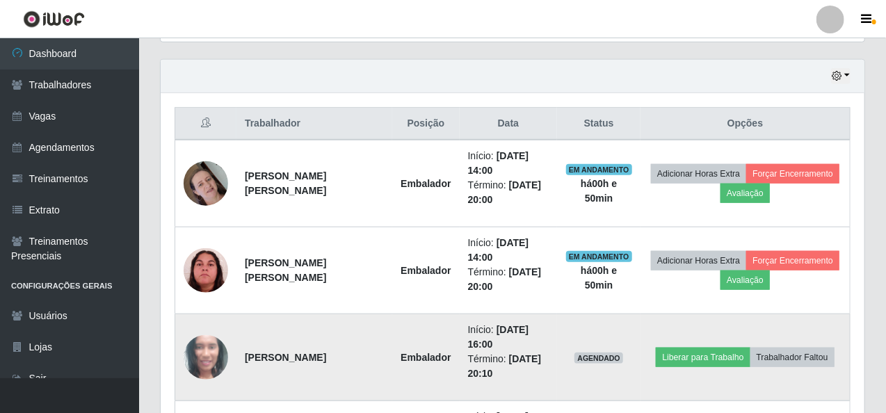
scroll to position [330, 0]
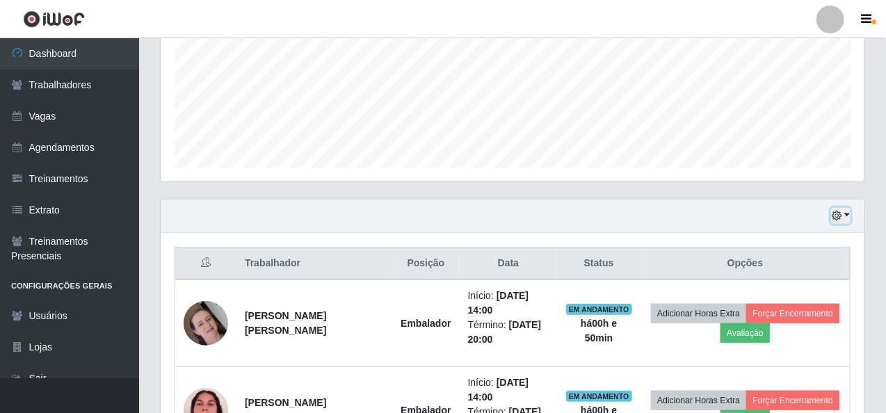
click at [847, 216] on button "button" at bounding box center [840, 216] width 19 height 16
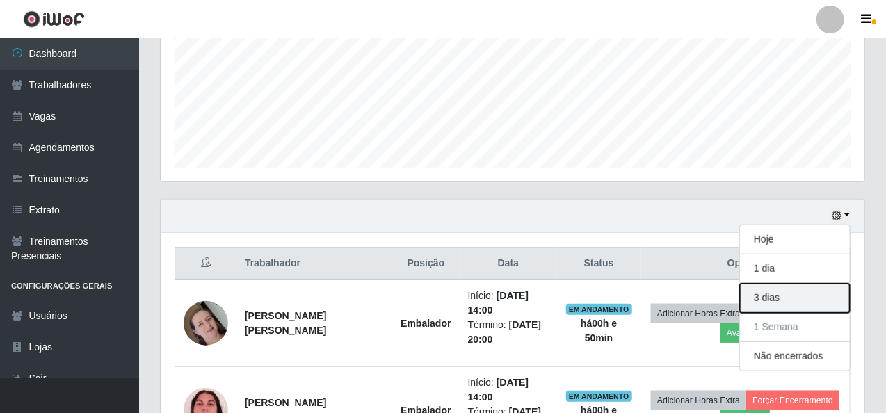
click at [802, 307] on button "3 dias" at bounding box center [795, 298] width 110 height 29
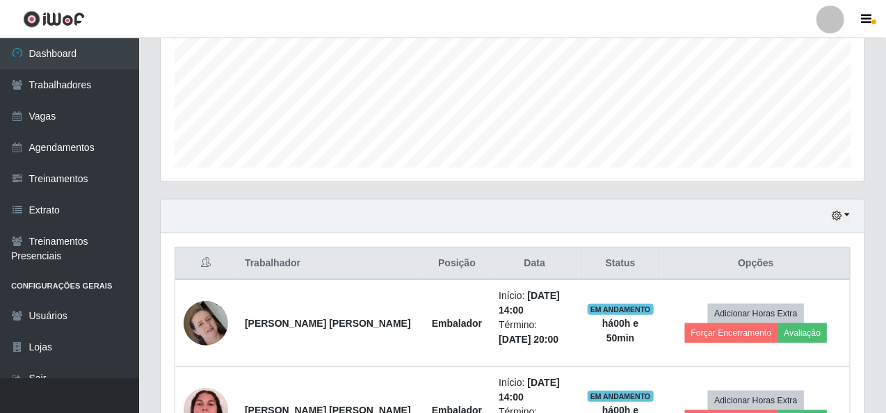
click at [847, 285] on td "Adicionar Horas Extra Forçar Encerramento Avaliação" at bounding box center [756, 324] width 188 height 88
click at [849, 215] on button "button" at bounding box center [840, 216] width 19 height 16
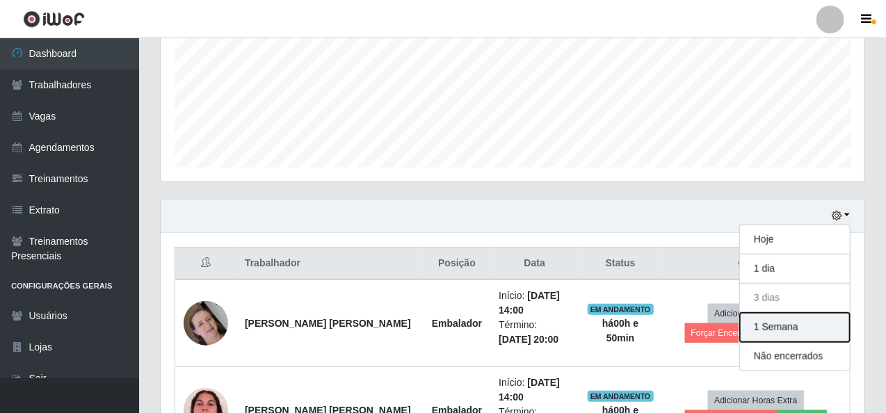
click at [806, 323] on button "1 Semana" at bounding box center [795, 327] width 110 height 29
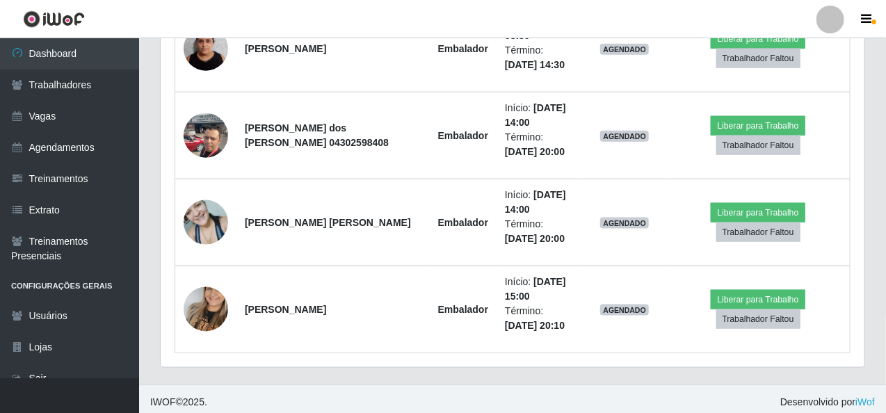
scroll to position [608, 0]
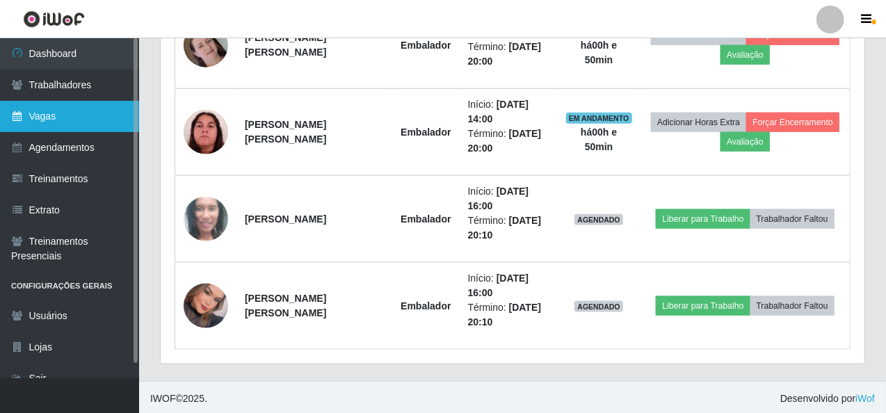
click at [44, 119] on link "Vagas" at bounding box center [69, 116] width 139 height 31
